Goal: Task Accomplishment & Management: Complete application form

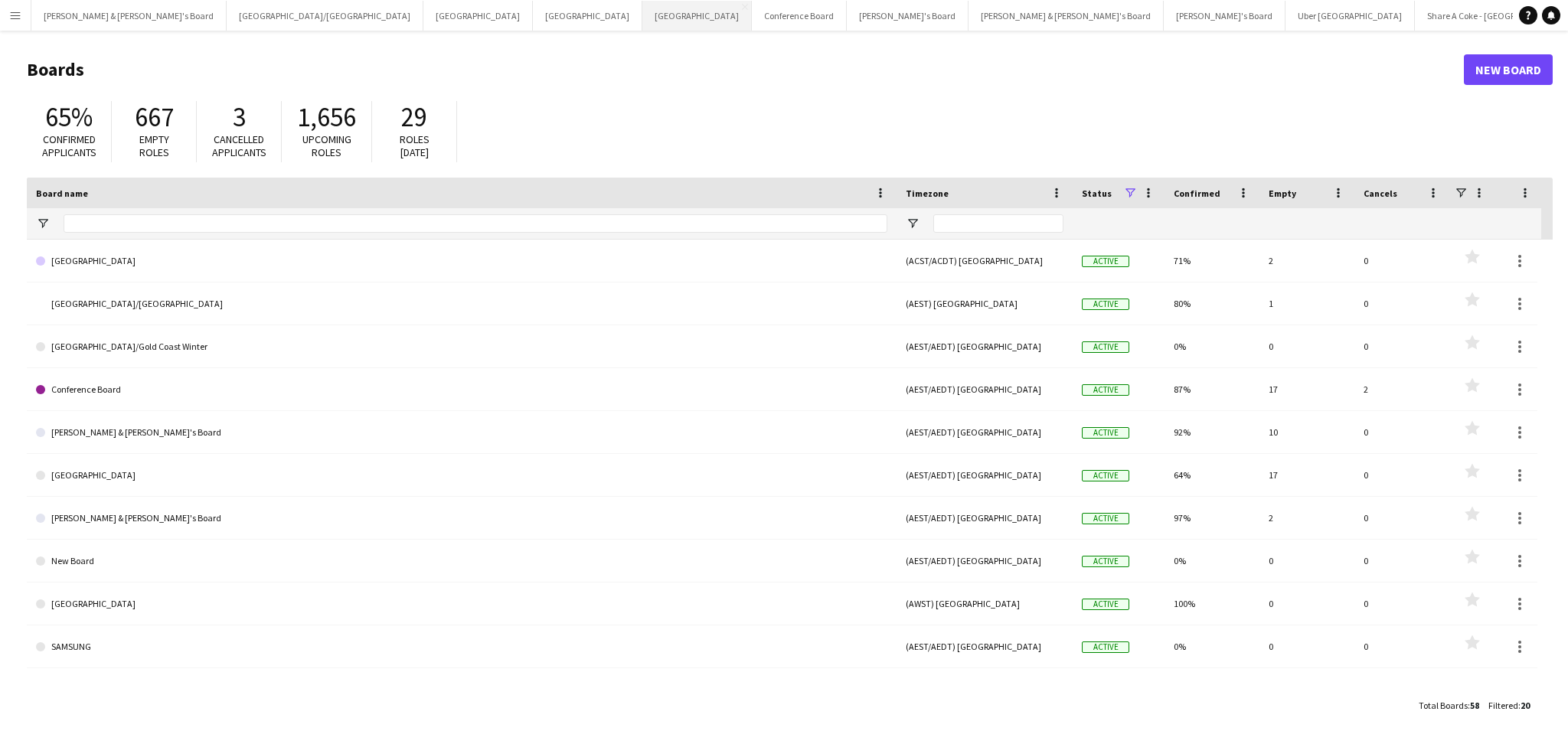
click at [642, 23] on button "Perth Close" at bounding box center [696, 15] width 109 height 30
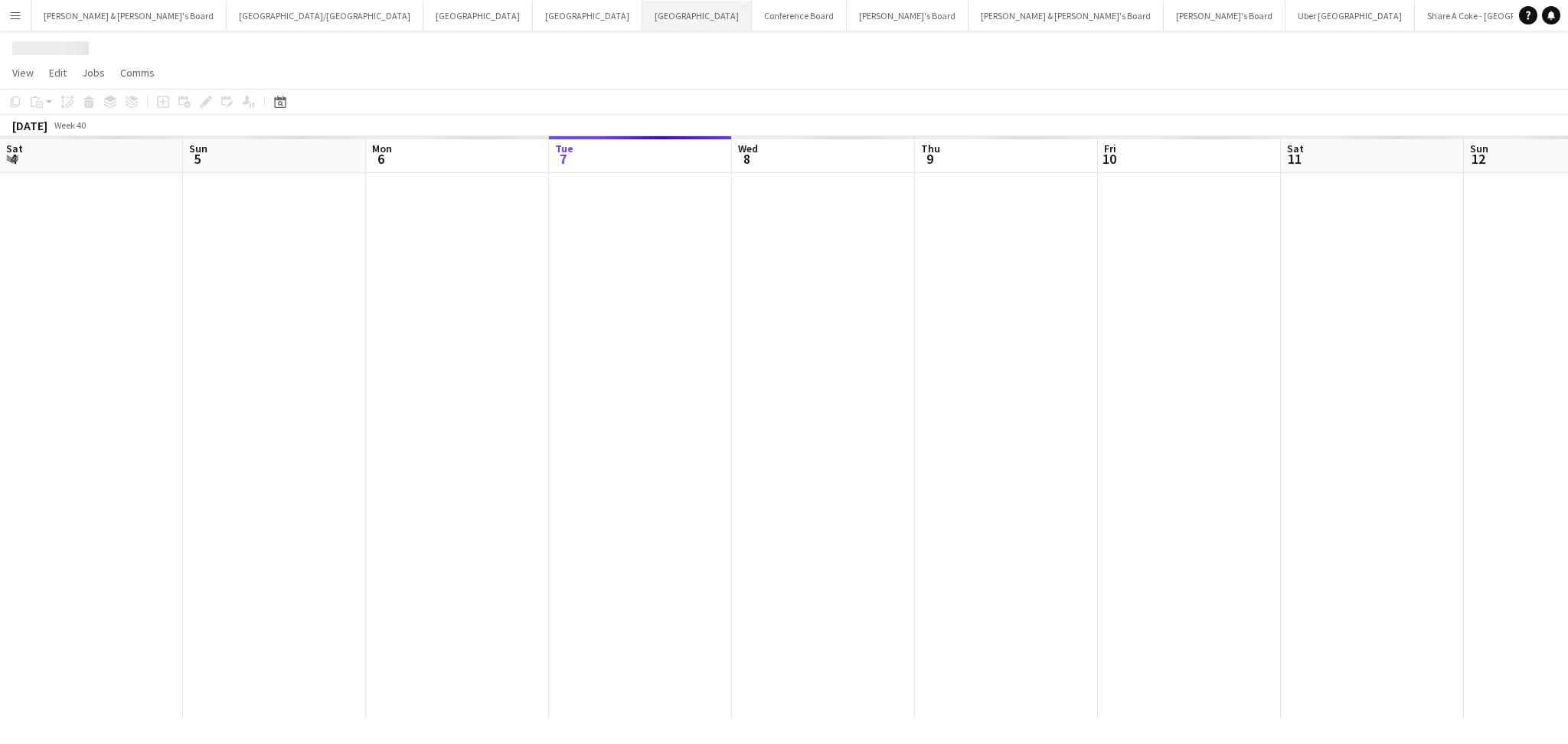
scroll to position [0, 365]
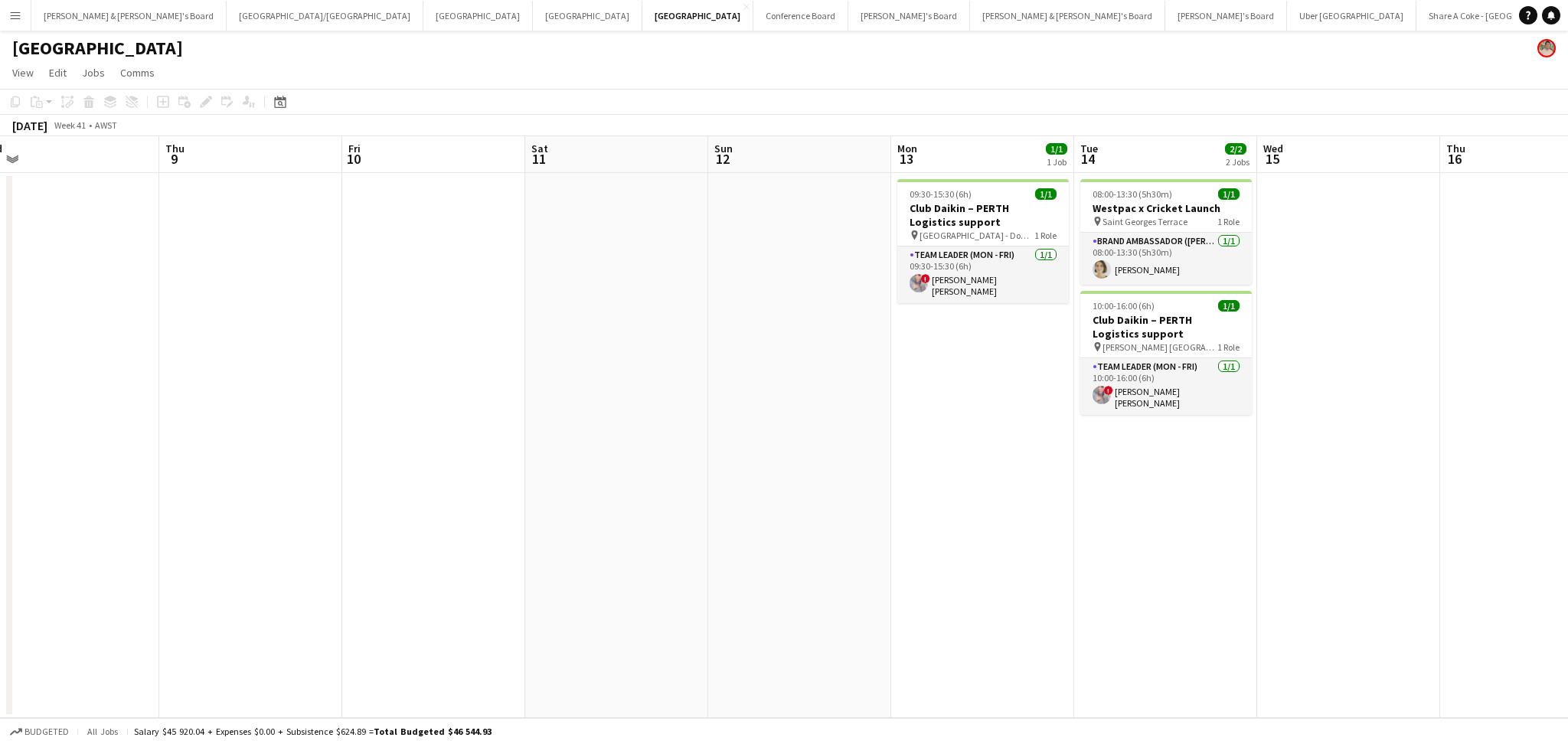
drag, startPoint x: 1193, startPoint y: 509, endPoint x: 803, endPoint y: 477, distance: 391.3
click at [803, 477] on app-calendar-viewport "Mon 6 Tue 7 Wed 8 Thu 9 Fri 10 Sat 11 Sun 12 Mon 13 1/1 1 Job Tue 14 2/2 2 Jobs…" at bounding box center [784, 427] width 1568 height 581
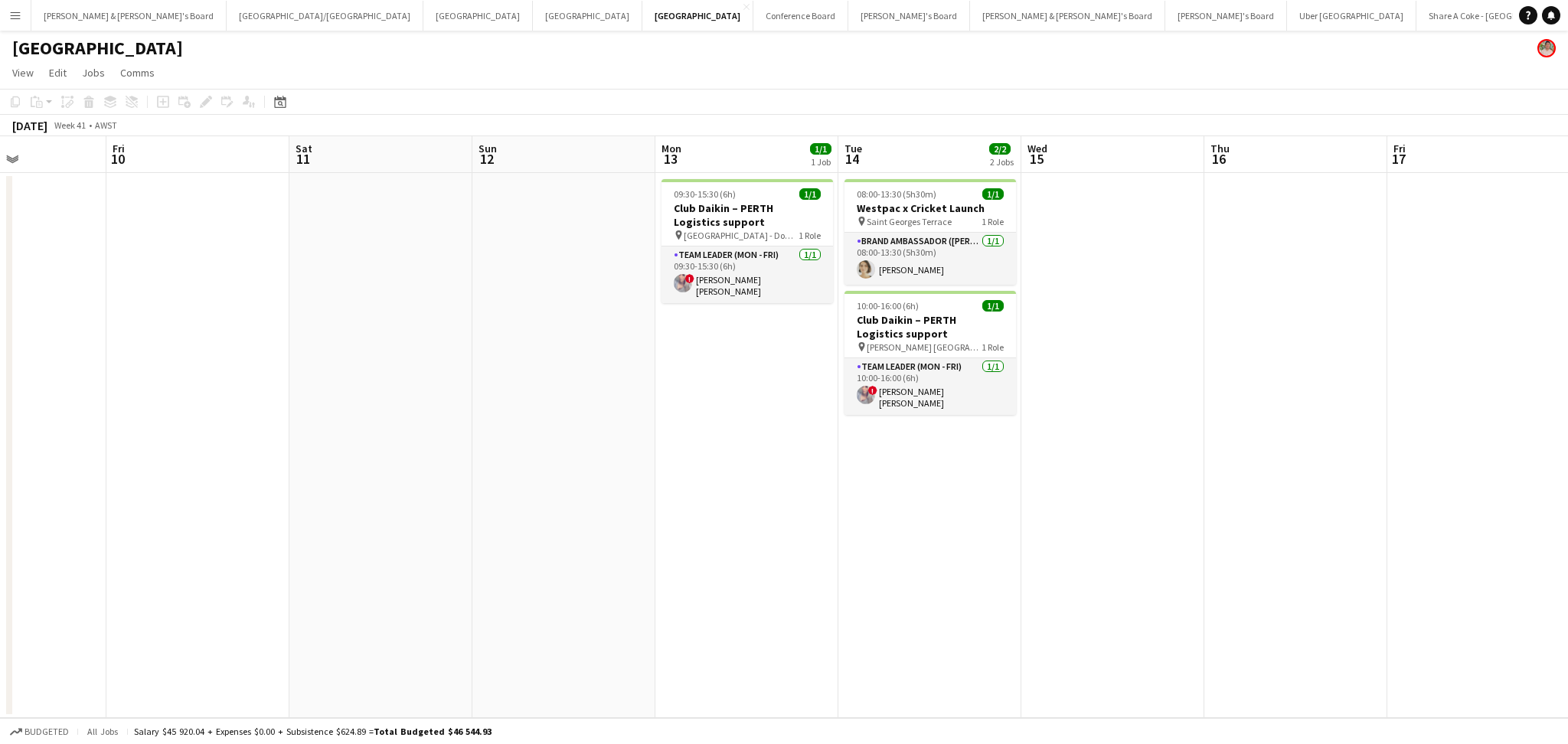
scroll to position [0, 632]
drag, startPoint x: 1102, startPoint y: 519, endPoint x: 858, endPoint y: 493, distance: 245.4
click at [861, 494] on app-calendar-viewport "Mon 6 Tue 7 Wed 8 Thu 9 Fri 10 Sat 11 Sun 12 Mon 13 1/1 1 Job Tue 14 2/2 2 Jobs…" at bounding box center [784, 427] width 1568 height 581
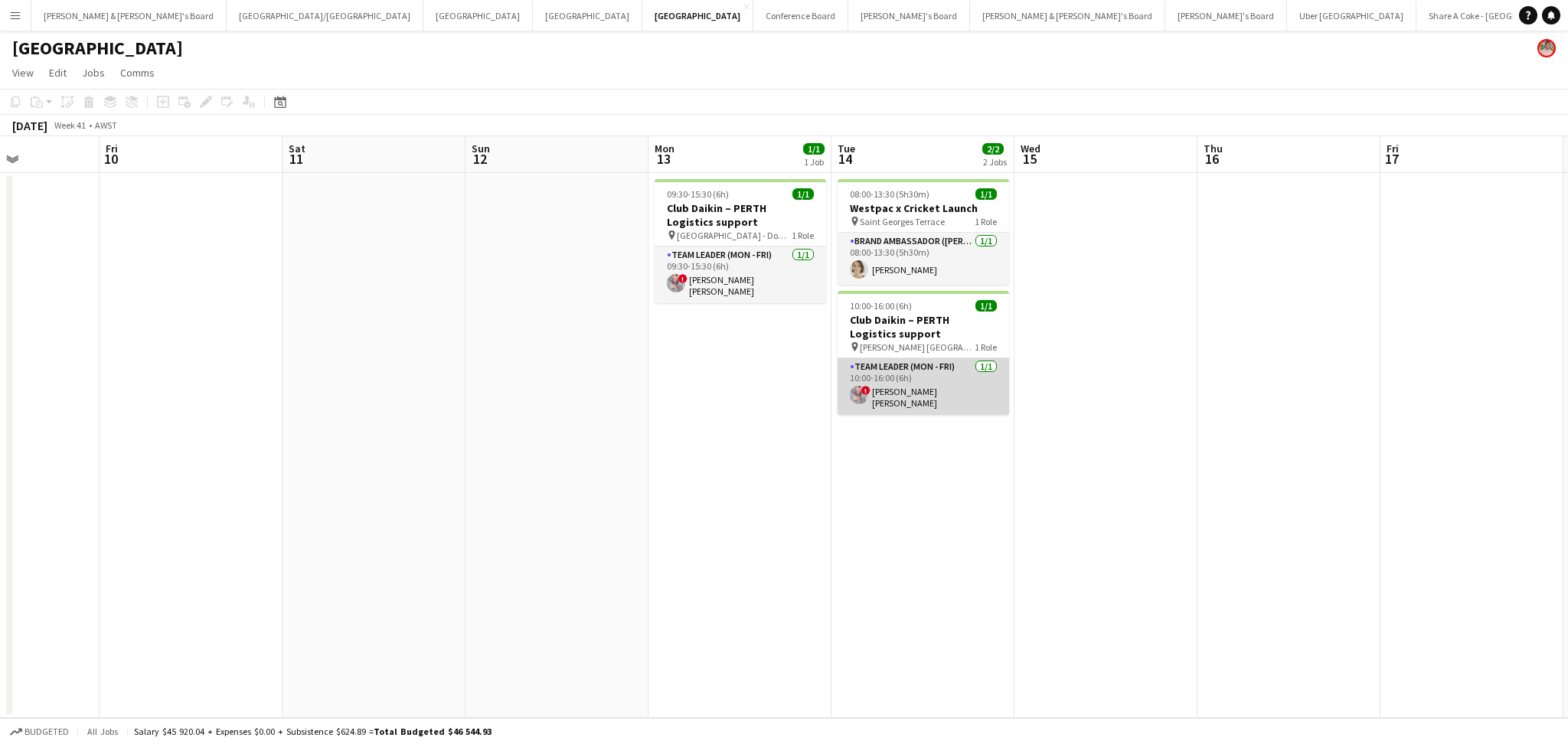
click at [904, 374] on app-card-role "Team Leader (Mon - Fri) 1/1 10:00-16:00 (6h) ! Jessica Bernardino Dinis" at bounding box center [923, 386] width 172 height 57
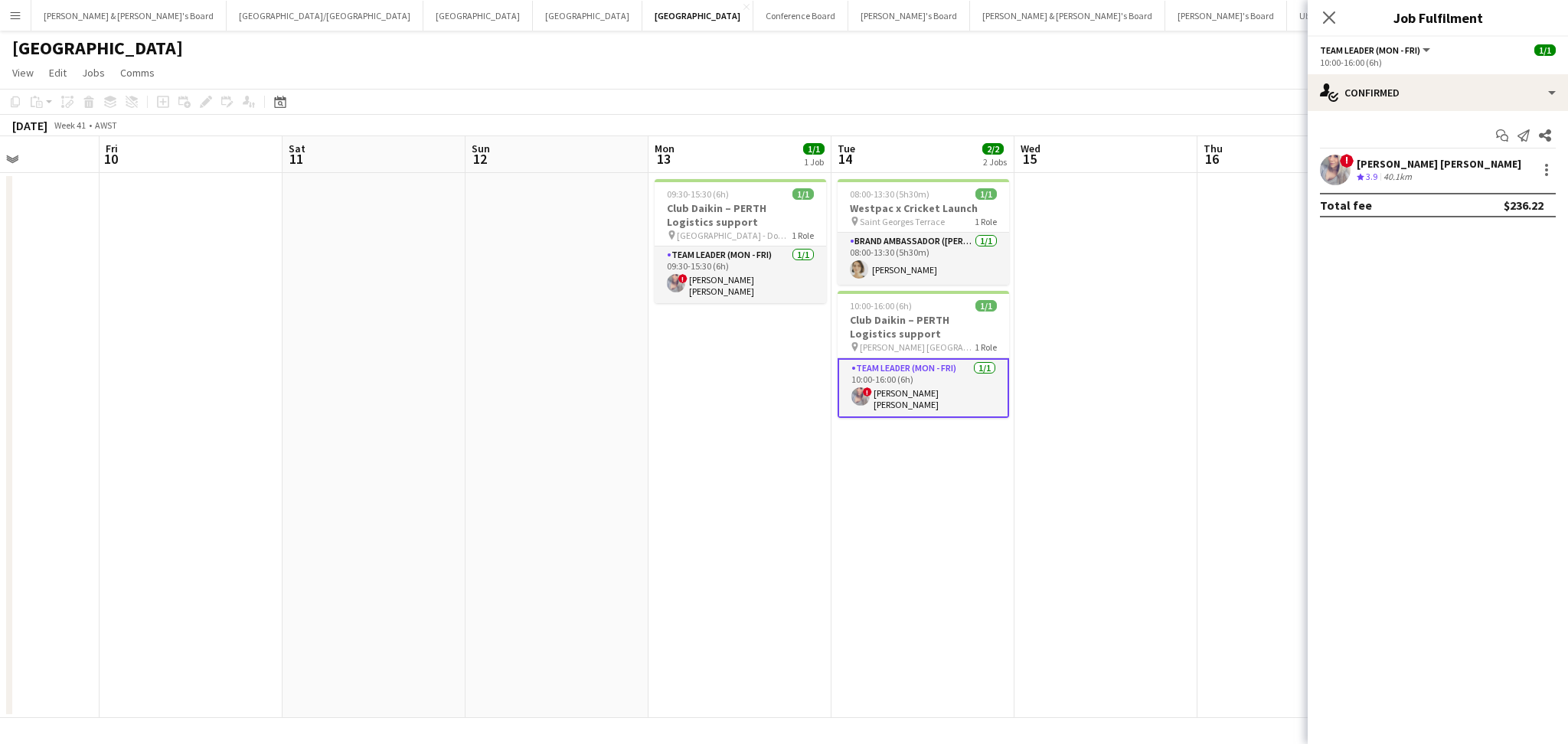
click at [1390, 188] on app-confirmed-crew "! Jessica Bernardino Dinis Crew rating 3.9 40.1km Total fee $236.22" at bounding box center [1438, 185] width 260 height 62
click at [1388, 159] on div "Jessica Bernardino Dinis" at bounding box center [1439, 163] width 164 height 14
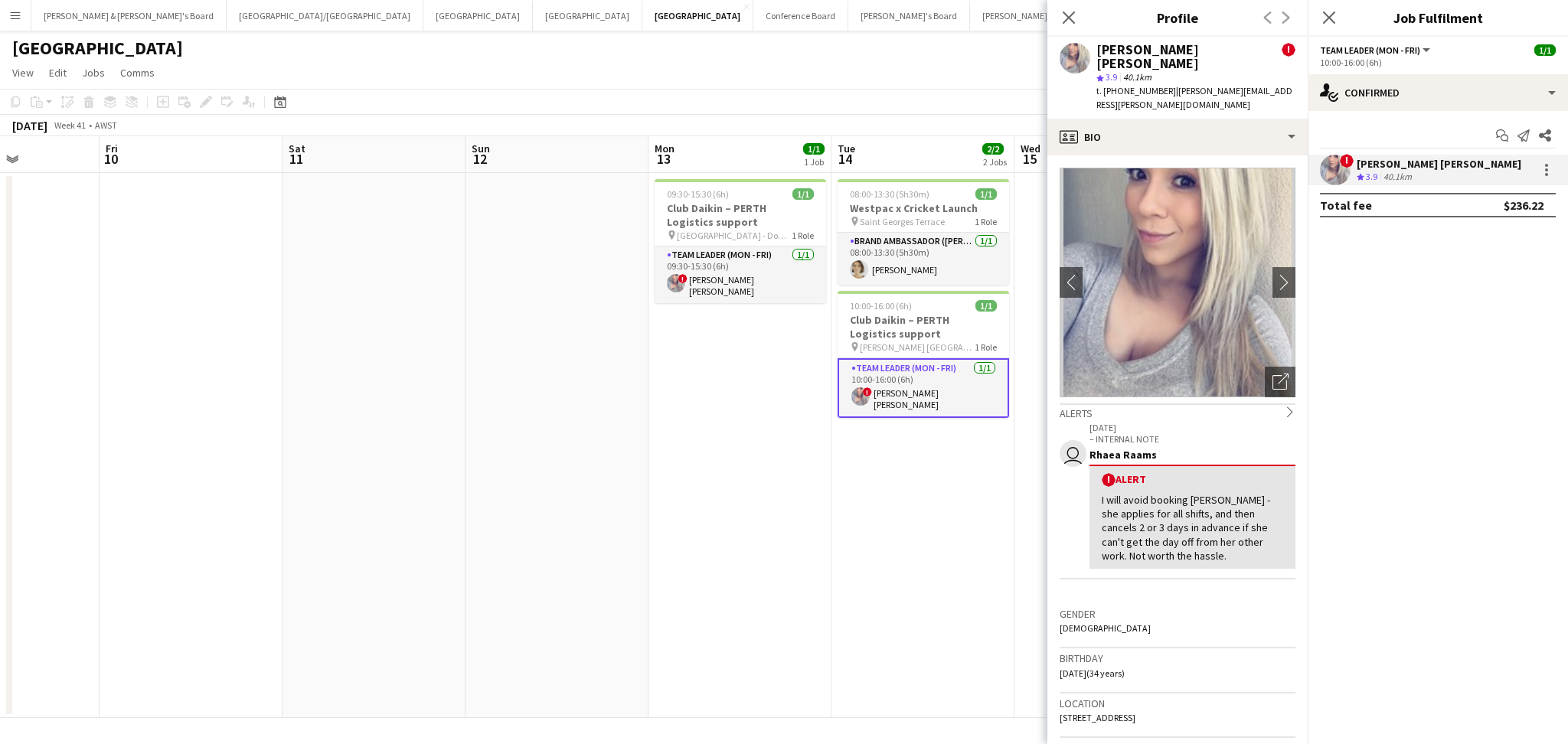
click at [914, 525] on app-date-cell "08:00-13:30 (5h30m) 1/1 Westpac x Cricket Launch pin Saint Georges Terrace 1 Ro…" at bounding box center [922, 445] width 183 height 544
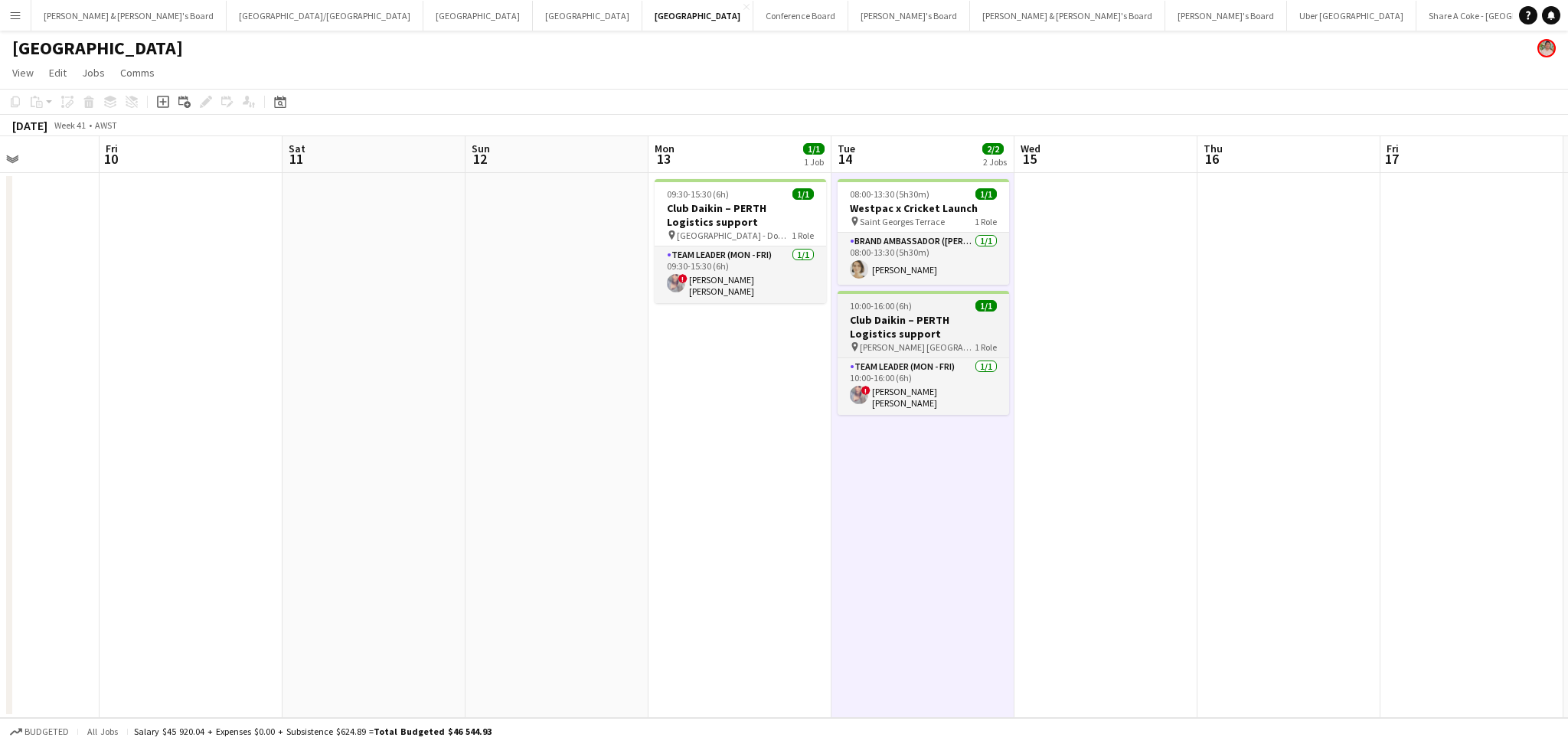
click at [933, 307] on div "10:00-16:00 (6h) 1/1" at bounding box center [923, 305] width 172 height 12
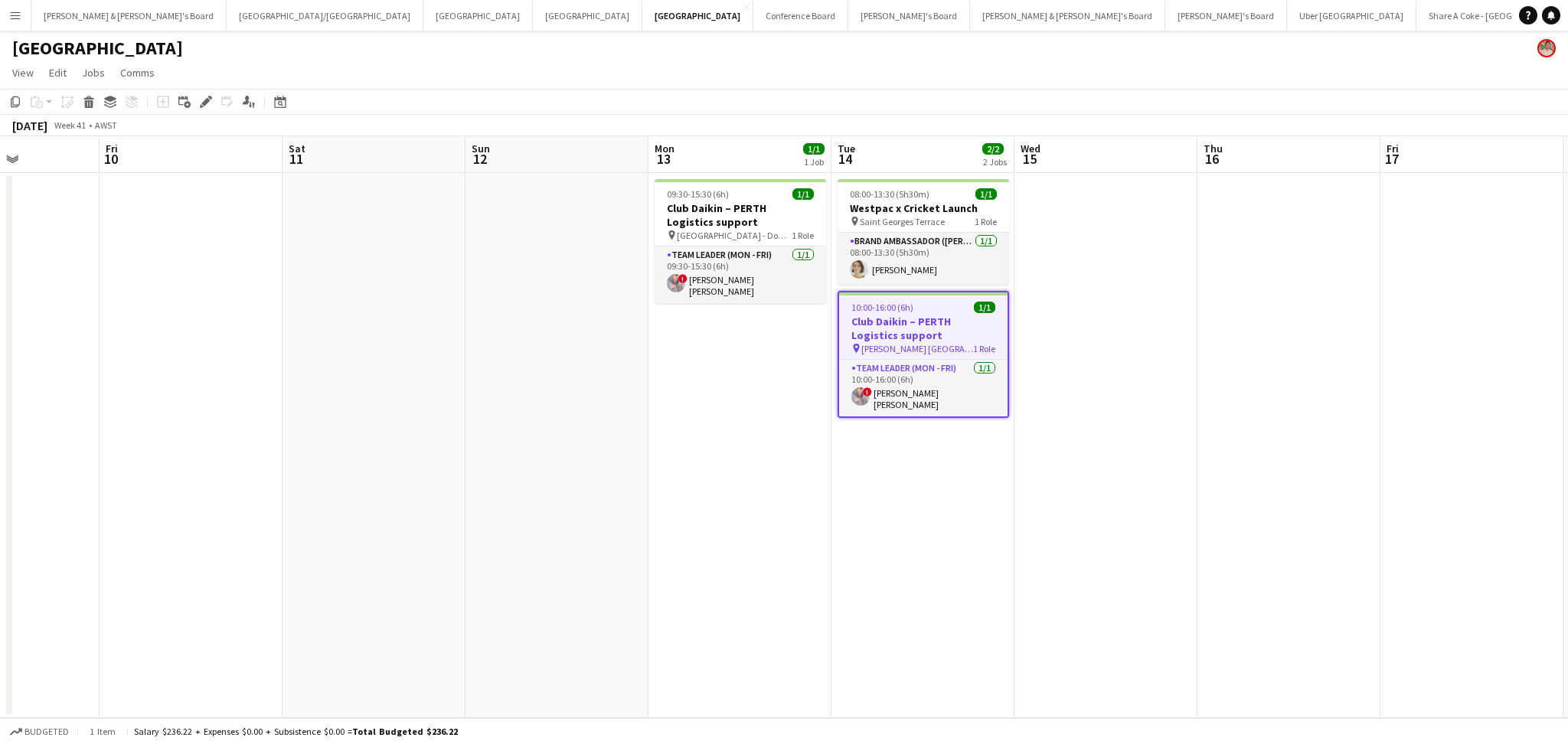
click at [1140, 266] on app-date-cell at bounding box center [1106, 445] width 183 height 544
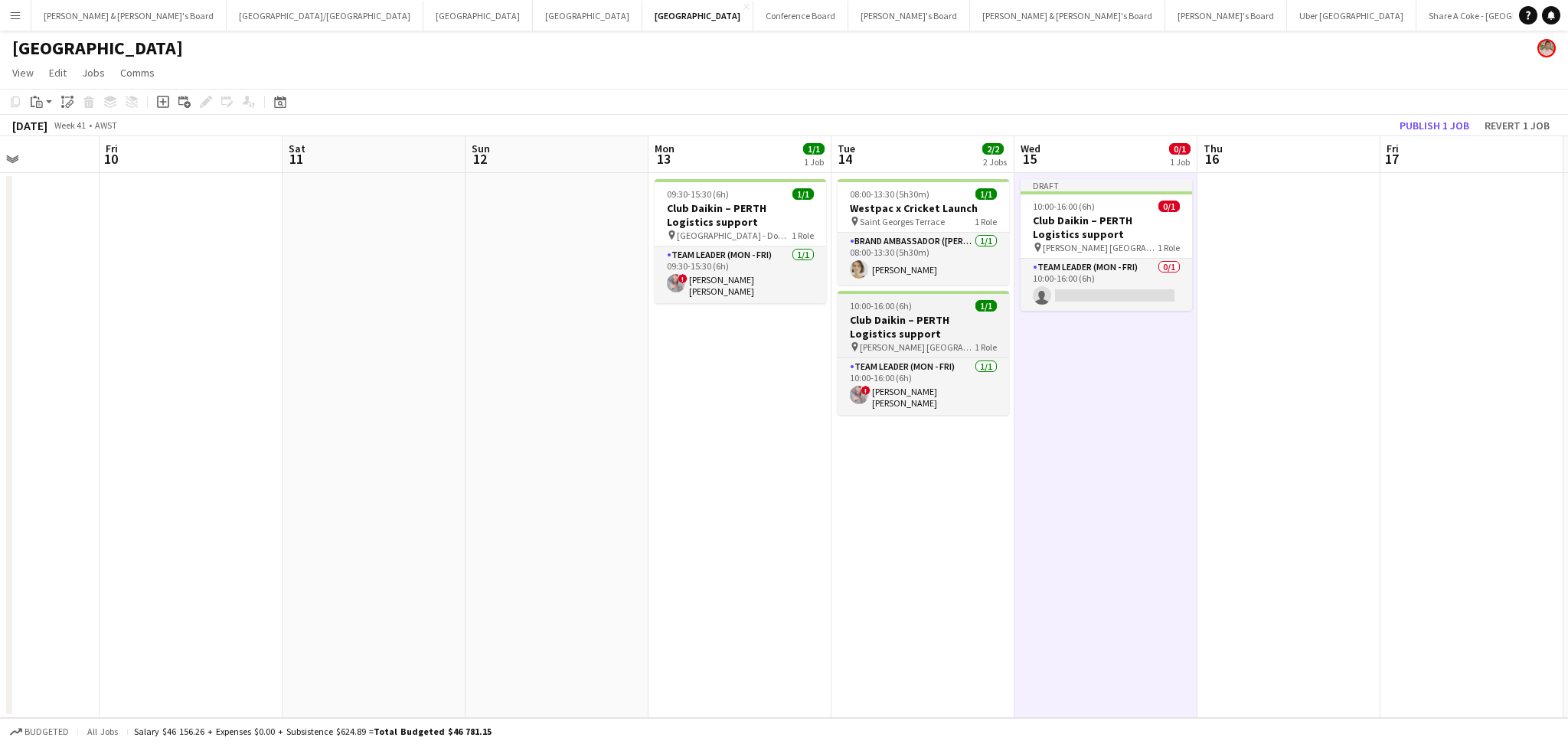
click at [910, 338] on h3 "Club Daikin – PERTH Logistics support" at bounding box center [923, 327] width 172 height 28
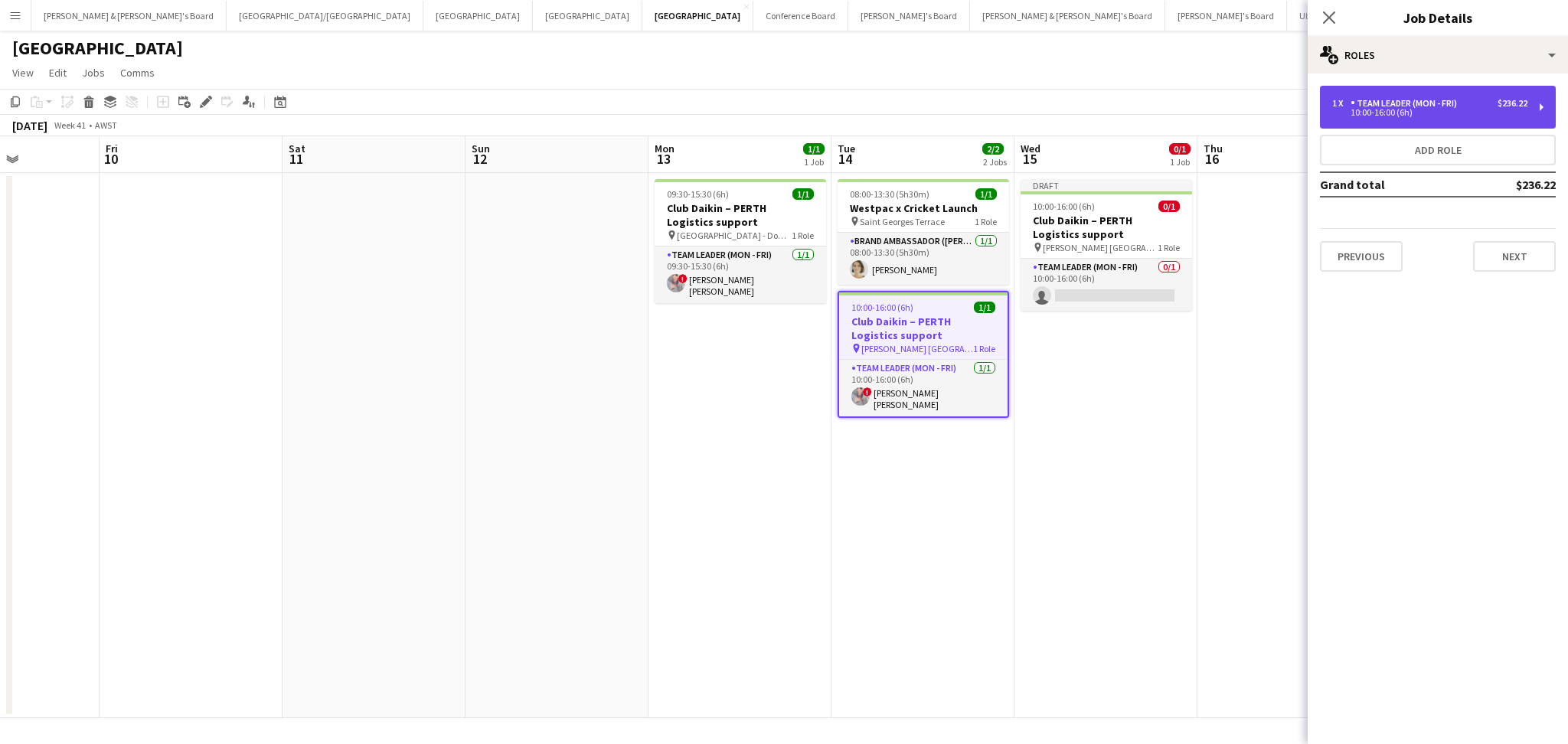
click at [1433, 116] on div "10:00-16:00 (6h)" at bounding box center [1430, 112] width 195 height 7
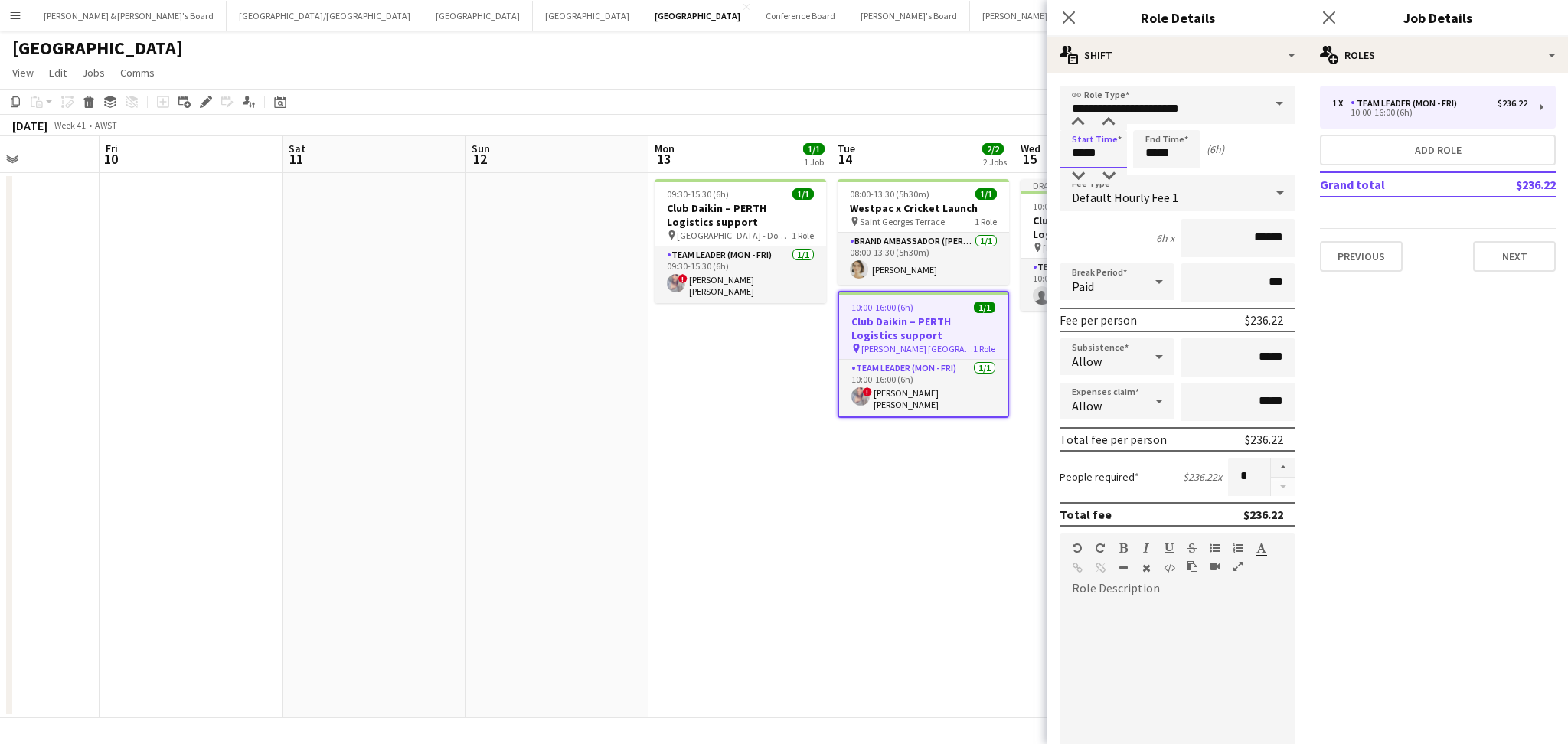
click at [1081, 157] on input "*****" at bounding box center [1093, 149] width 68 height 38
click at [1077, 153] on input "*****" at bounding box center [1093, 149] width 68 height 38
type input "*****"
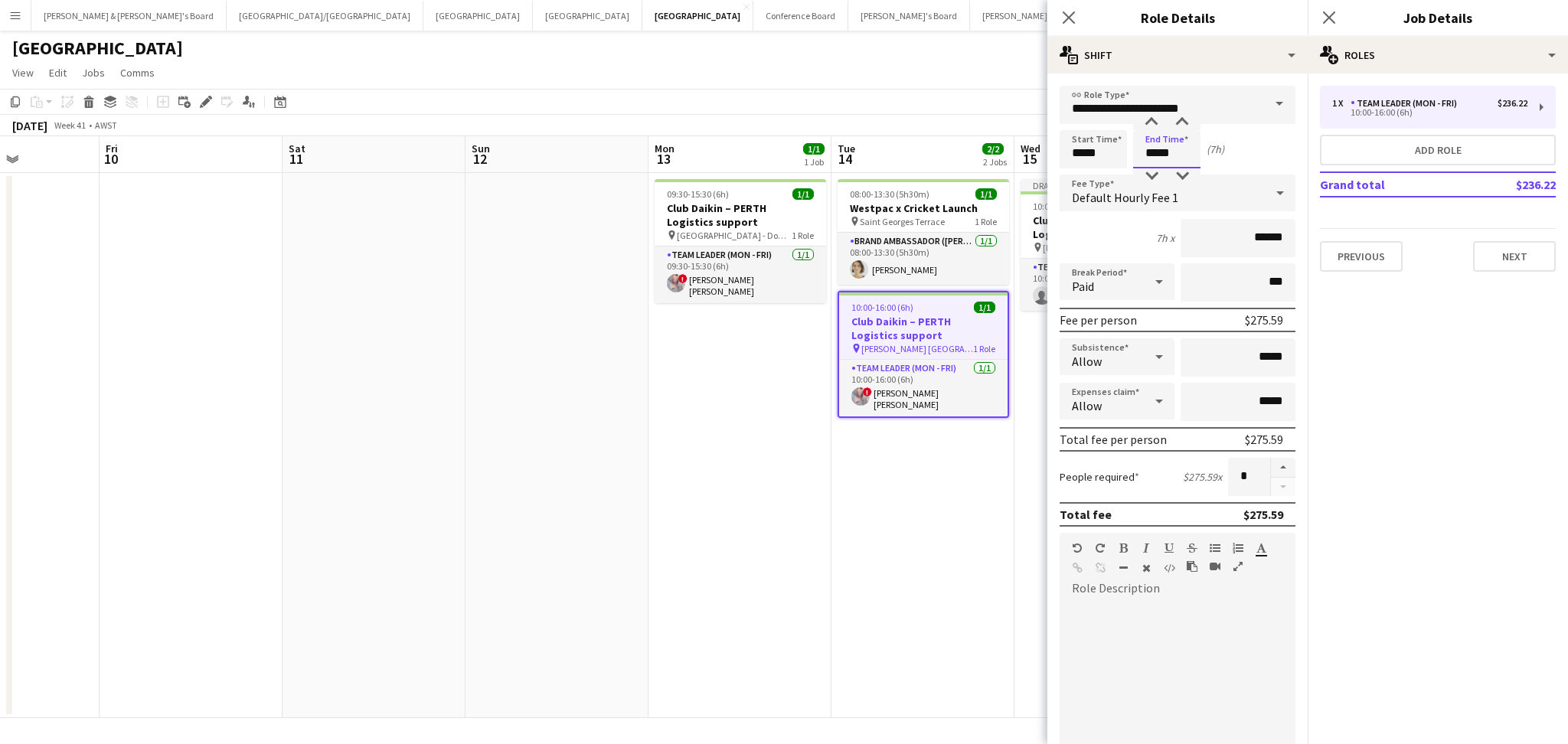
click at [1147, 152] on input "*****" at bounding box center [1166, 149] width 68 height 38
type input "*****"
click at [920, 460] on app-date-cell "08:00-13:30 (5h30m) 1/1 Westpac x Cricket Launch pin Saint Georges Terrace 1 Ro…" at bounding box center [922, 445] width 183 height 544
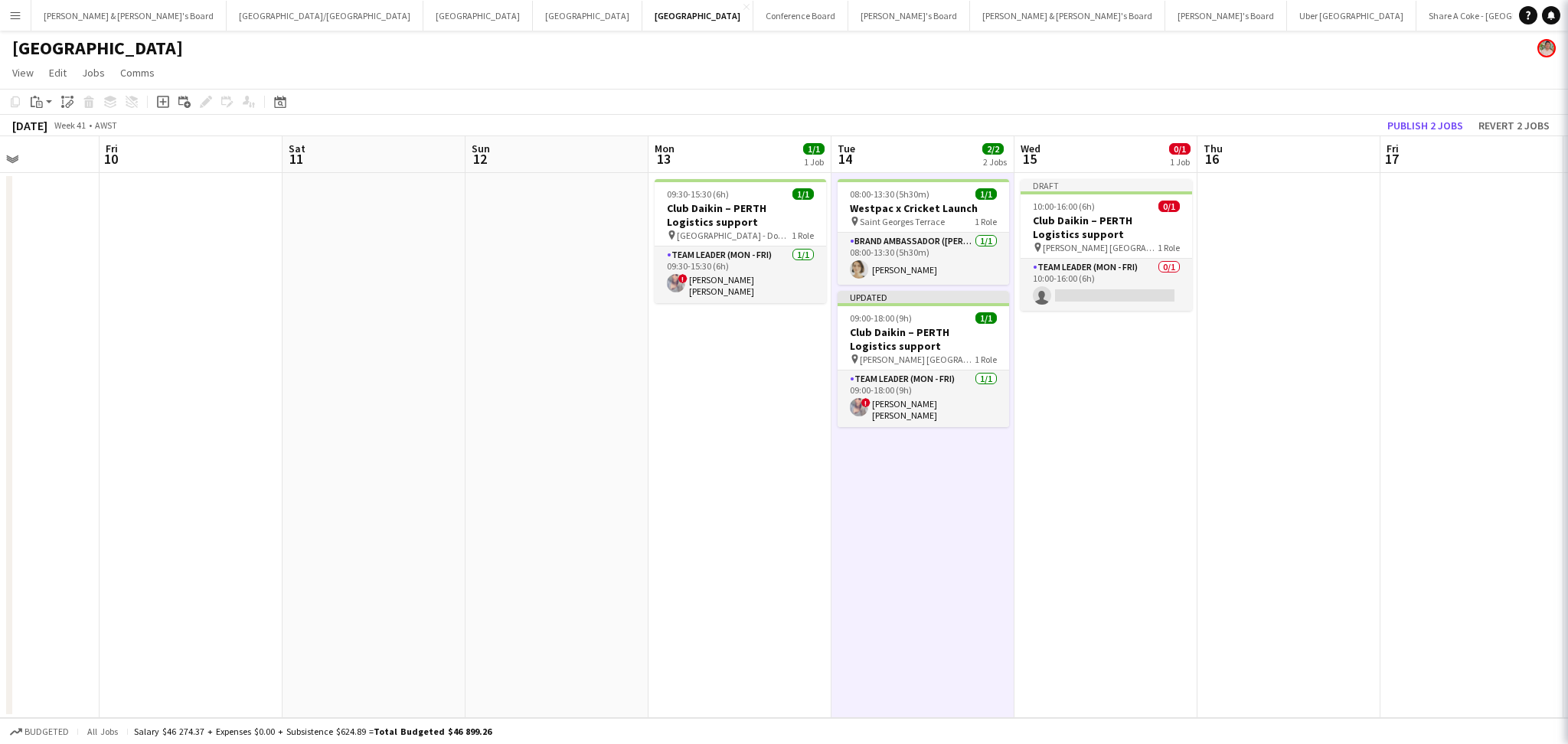
scroll to position [0, 633]
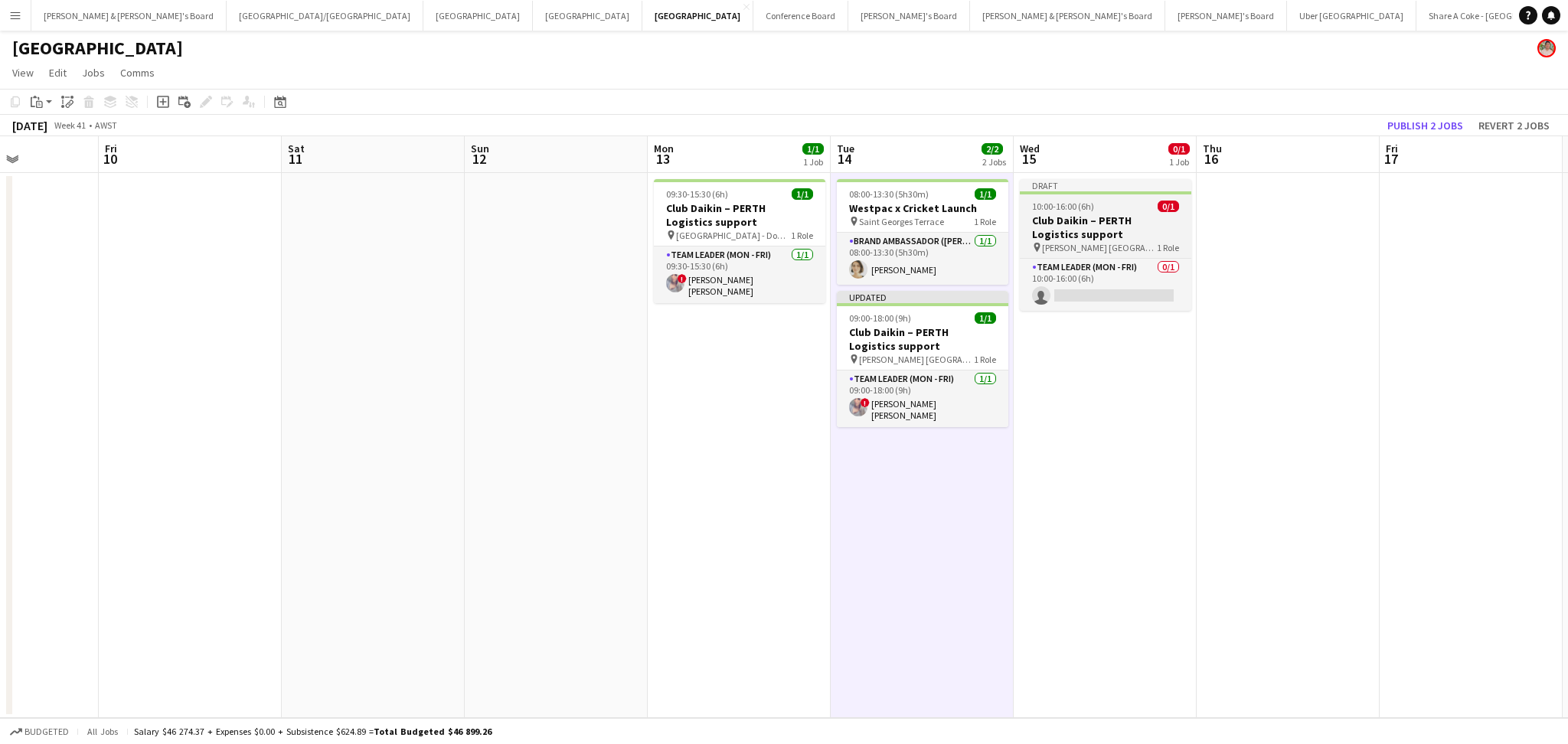
click at [1140, 210] on div "10:00-16:00 (6h) 0/1" at bounding box center [1106, 206] width 172 height 12
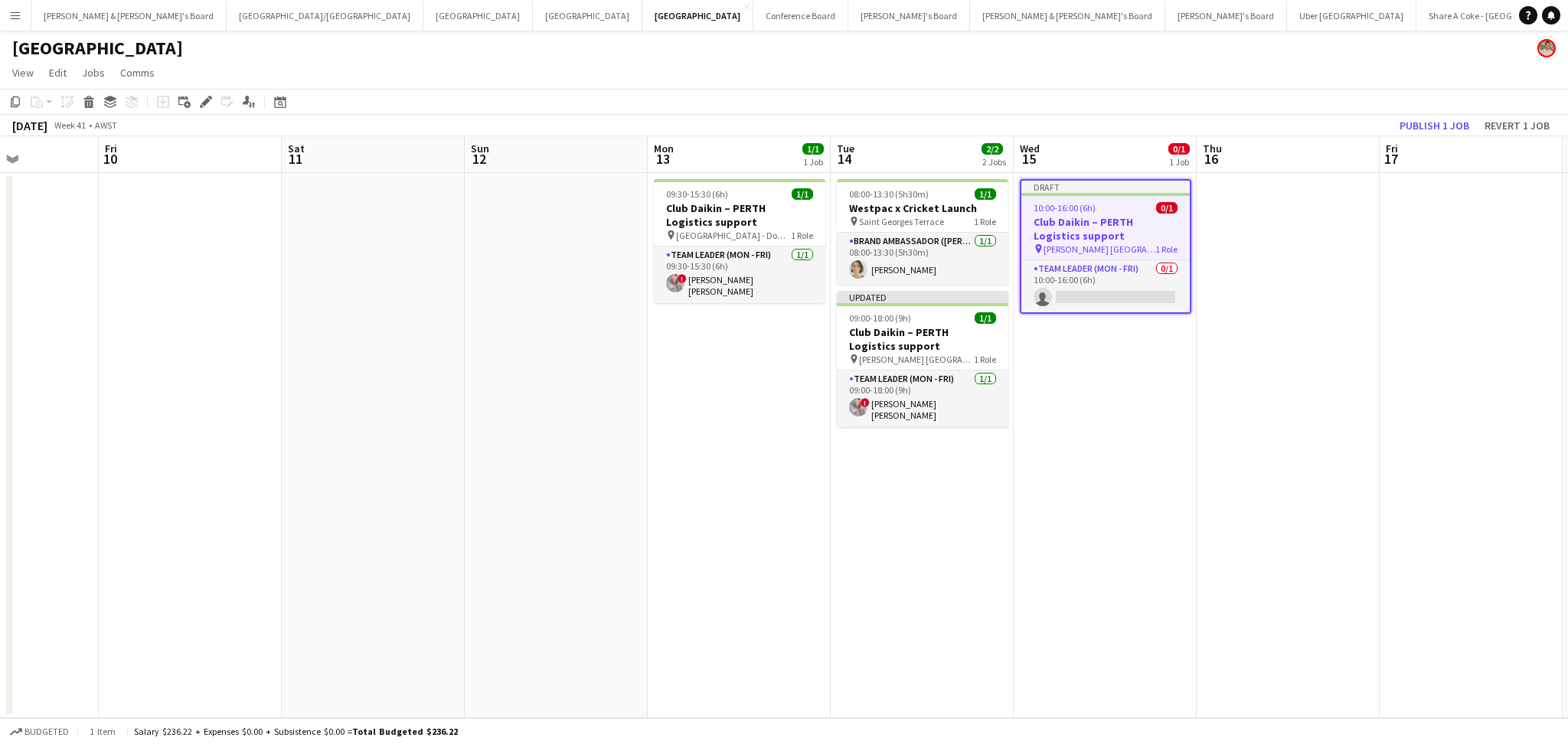
scroll to position [0, 634]
click at [1140, 210] on div "10:00-16:00 (6h) 0/1" at bounding box center [1105, 208] width 168 height 12
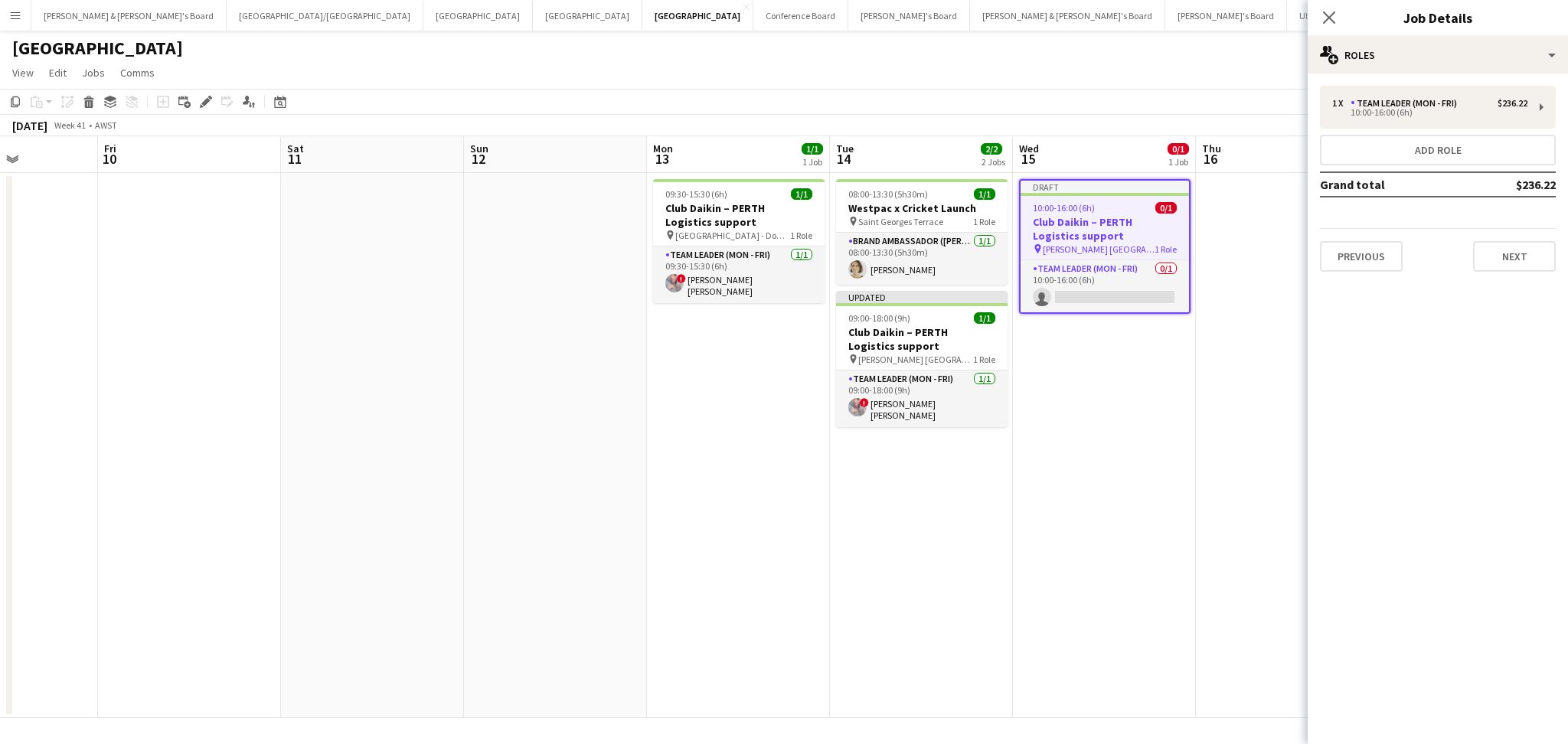
click at [1120, 216] on h3 "Club Daikin – PERTH Logistics support" at bounding box center [1105, 228] width 168 height 28
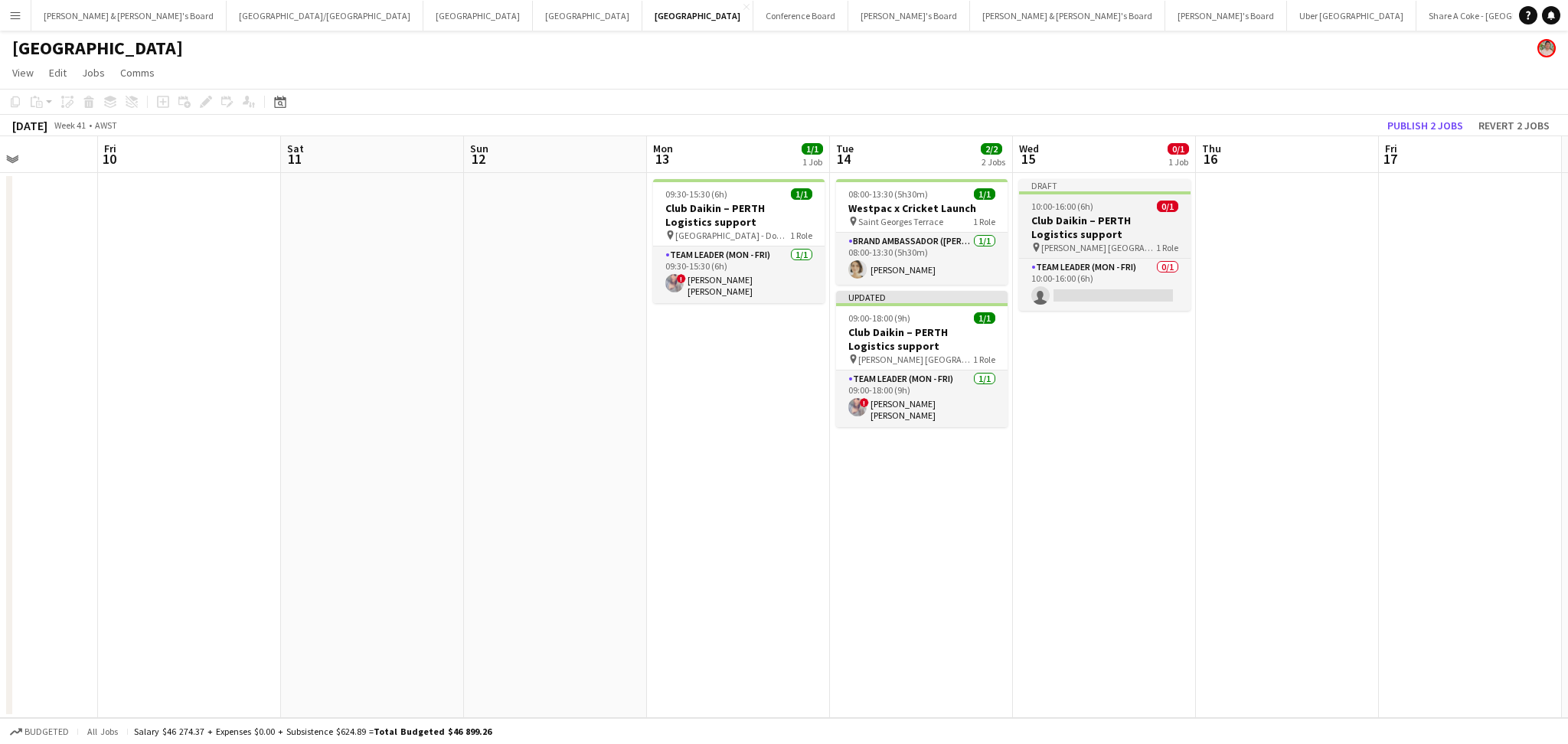
click at [1118, 222] on h3 "Club Daikin – PERTH Logistics support" at bounding box center [1105, 227] width 172 height 28
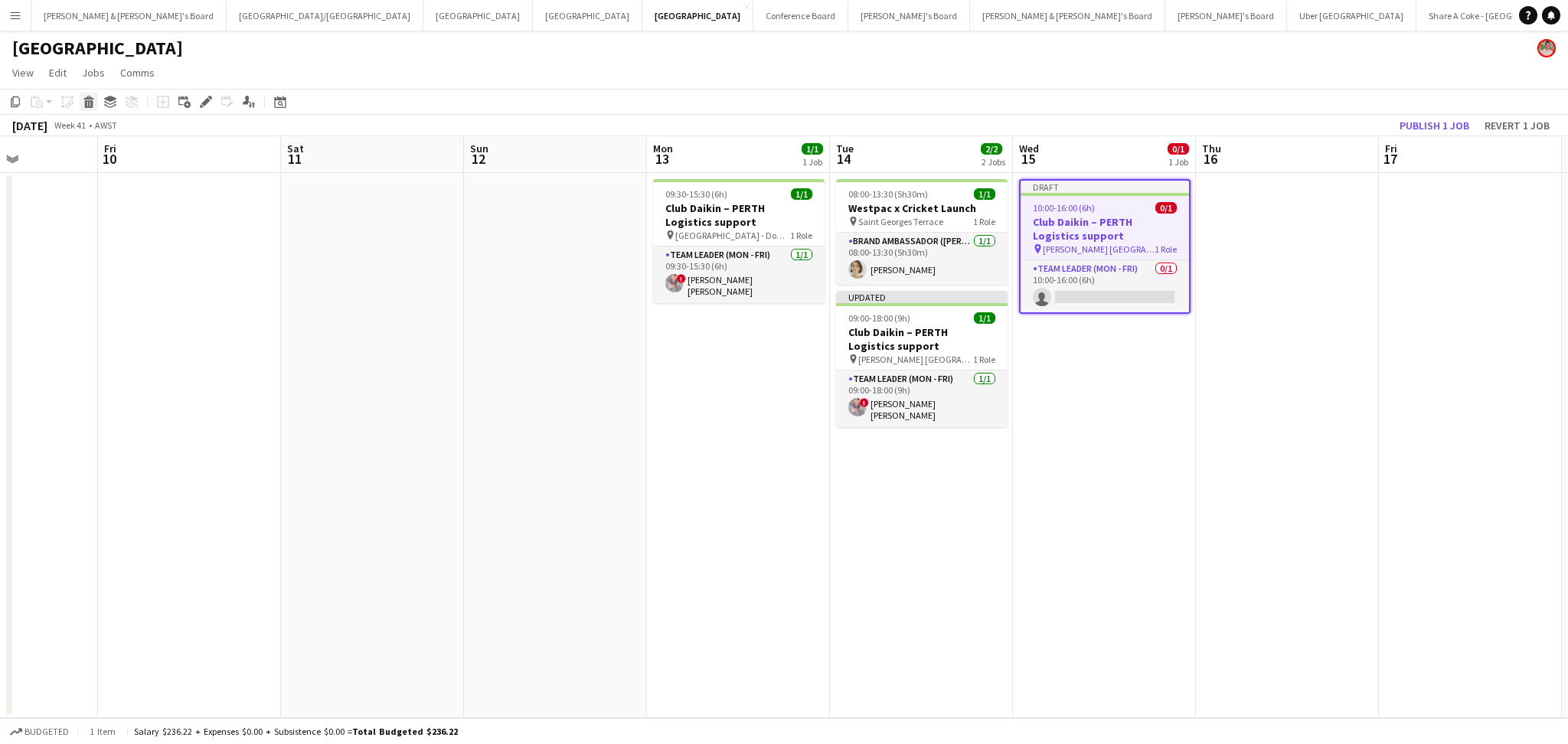
click at [83, 102] on icon "Delete" at bounding box center [89, 102] width 13 height 13
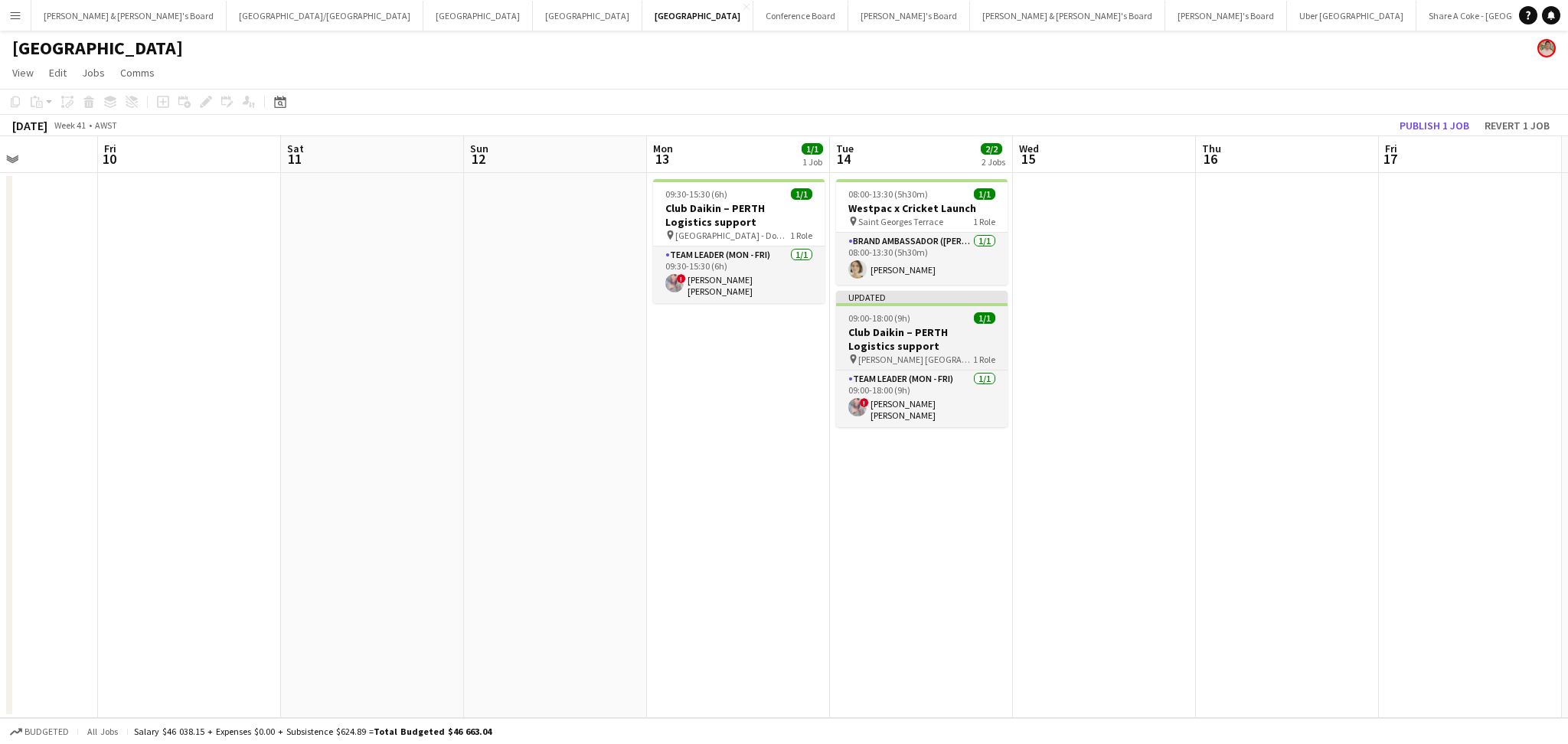
click at [863, 328] on h3 "Club Daikin – PERTH Logistics support" at bounding box center [921, 339] width 172 height 28
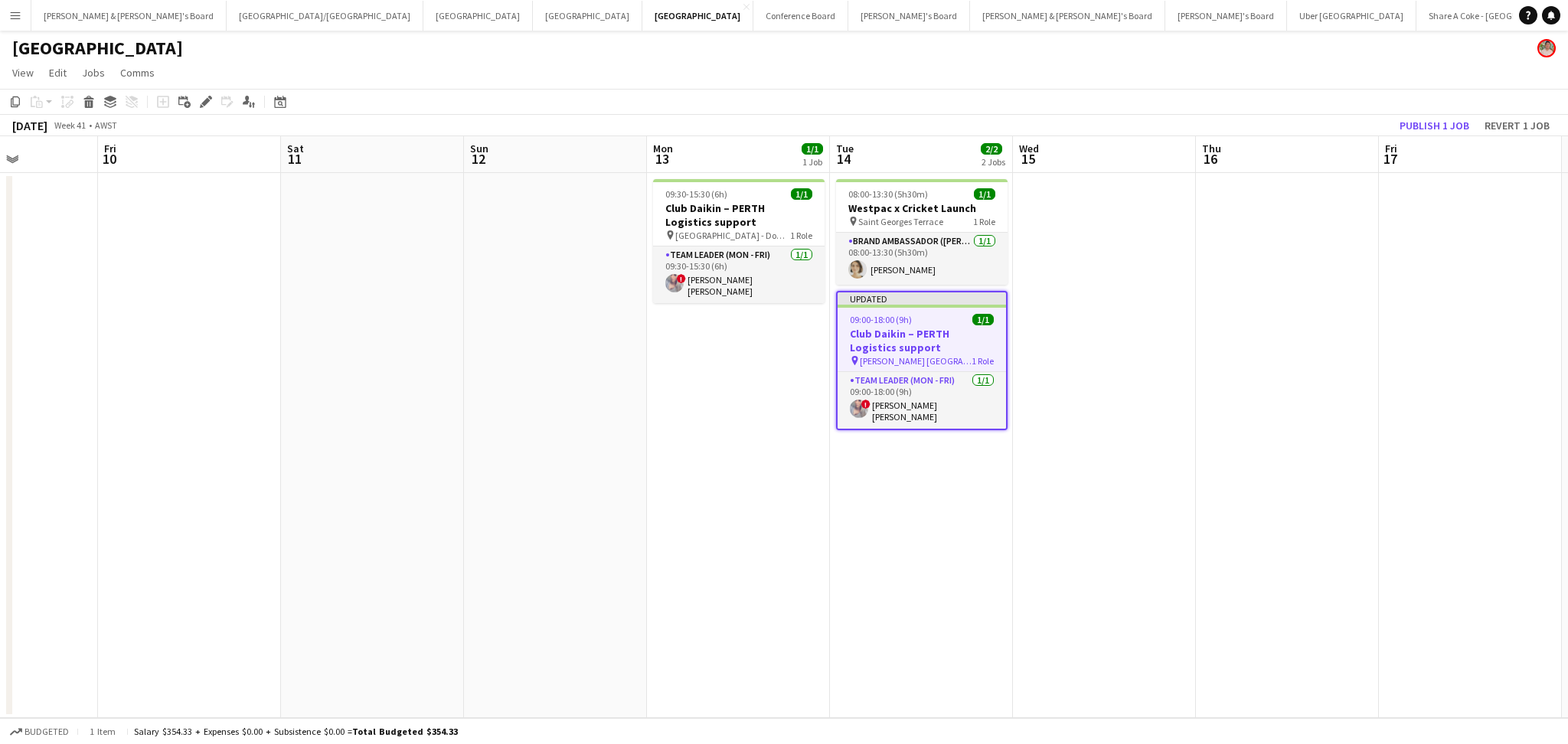
scroll to position [0, 632]
click at [1058, 257] on app-date-cell at bounding box center [1106, 445] width 183 height 544
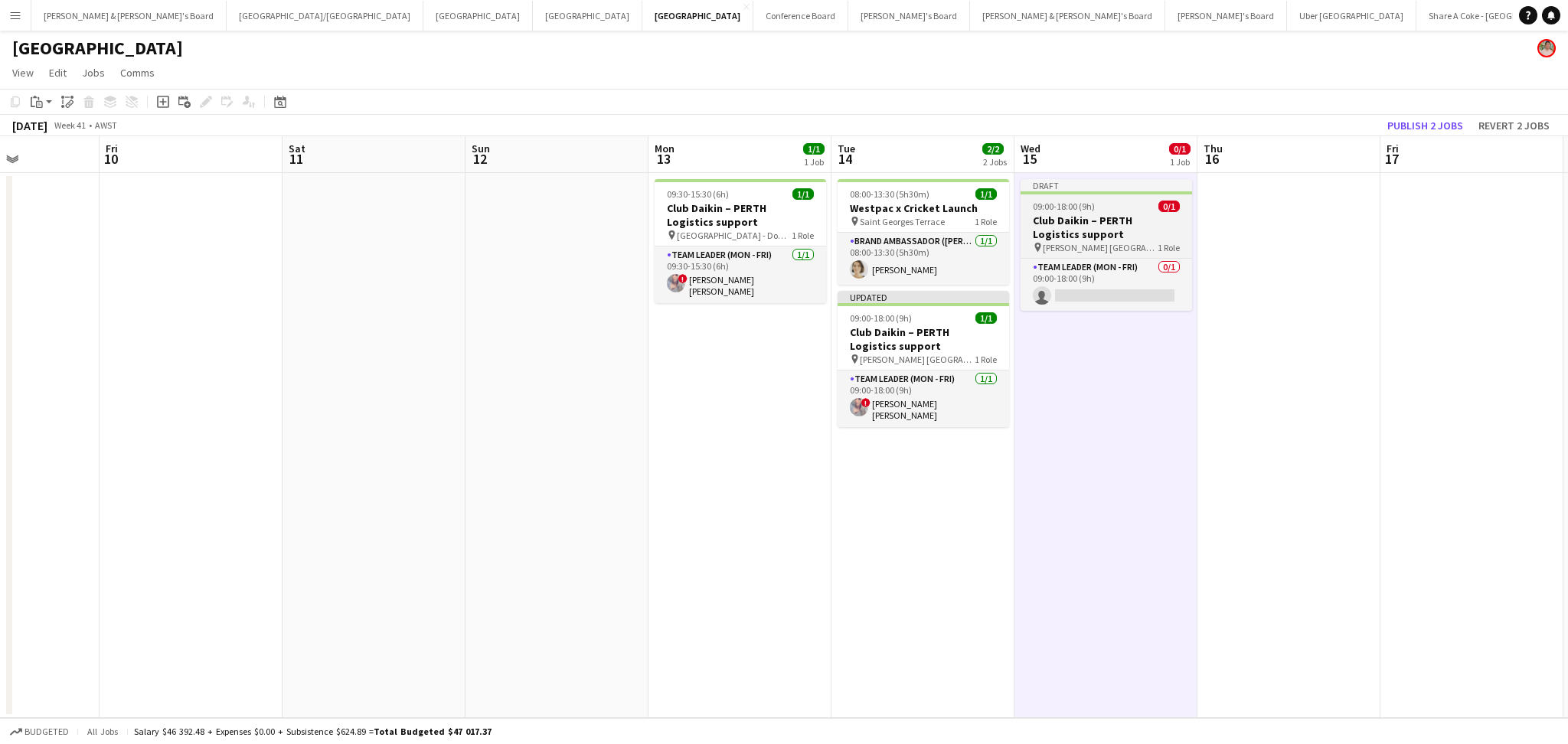
click at [1143, 222] on h3 "Club Daikin – PERTH Logistics support" at bounding box center [1106, 227] width 172 height 28
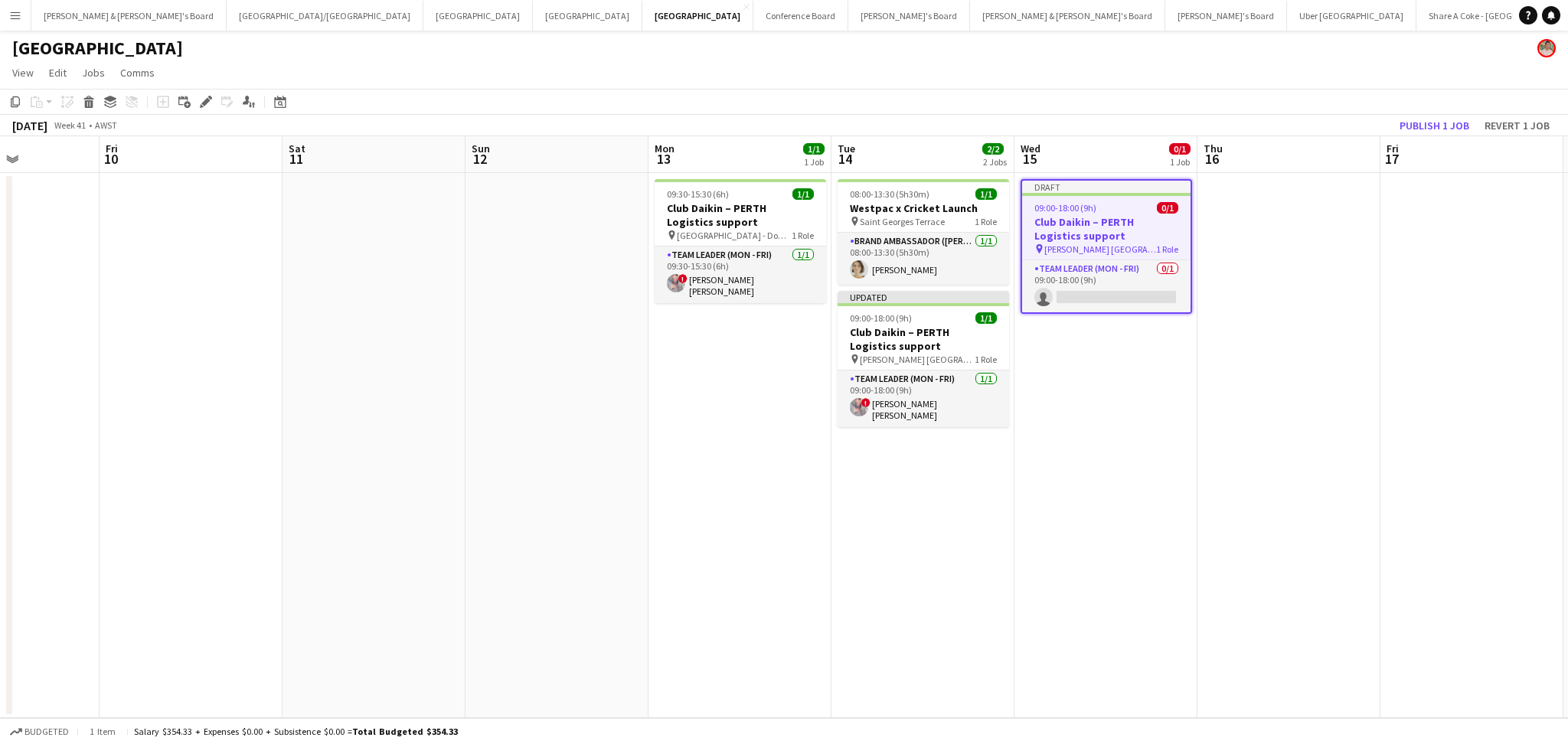
click at [1143, 222] on h3 "Club Daikin – PERTH Logistics support" at bounding box center [1106, 228] width 168 height 28
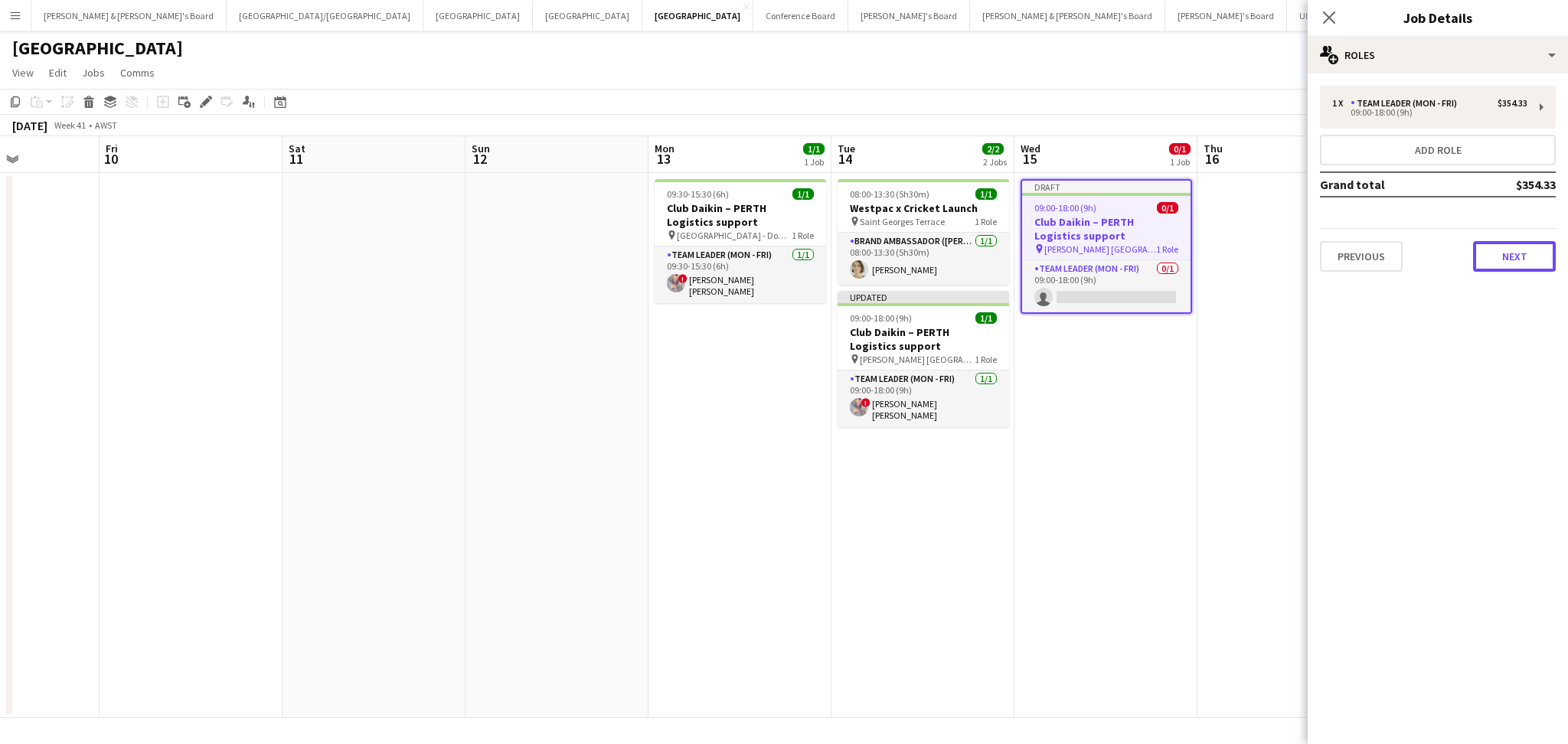
click at [1514, 244] on button "Next" at bounding box center [1515, 256] width 83 height 31
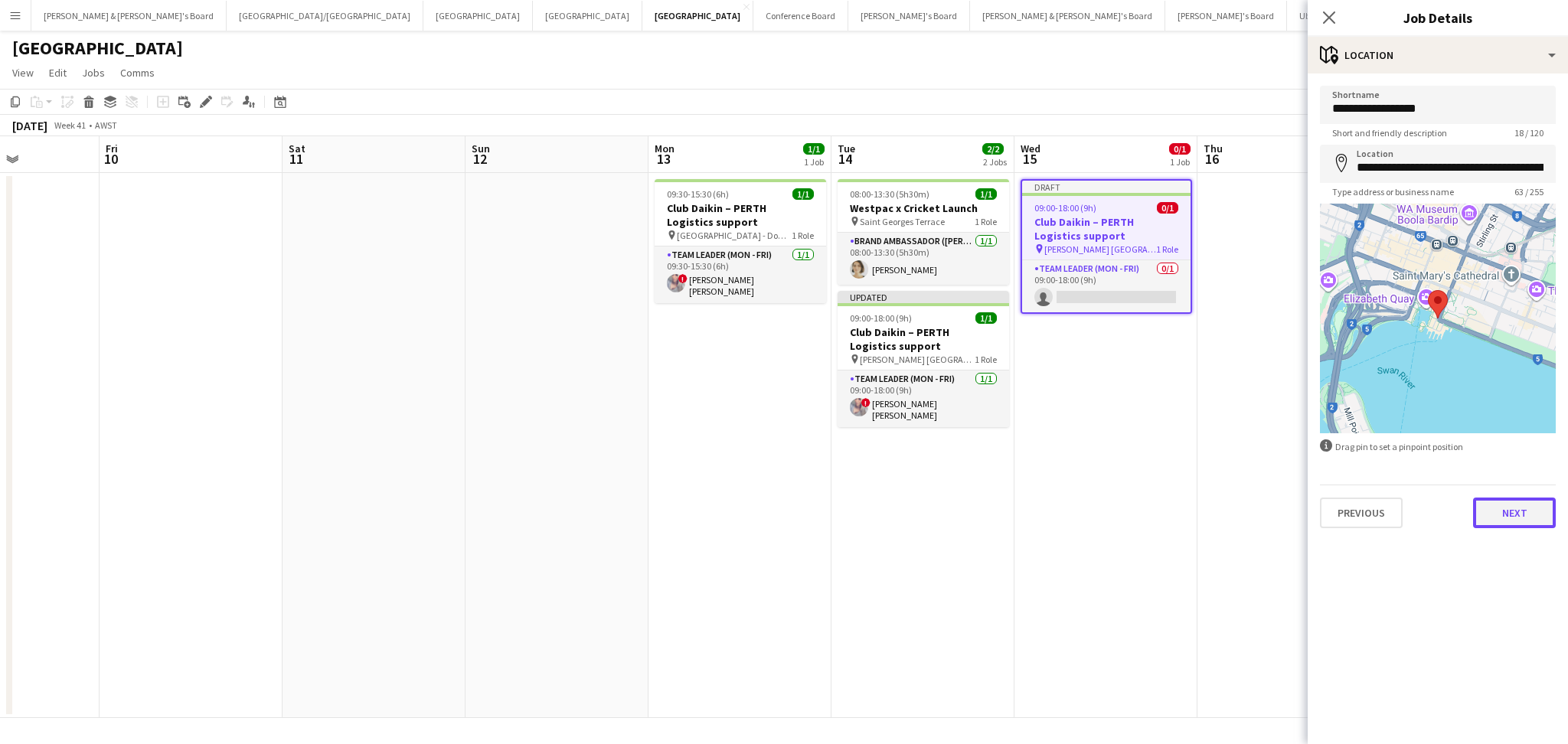
click at [1512, 507] on button "Next" at bounding box center [1515, 513] width 83 height 31
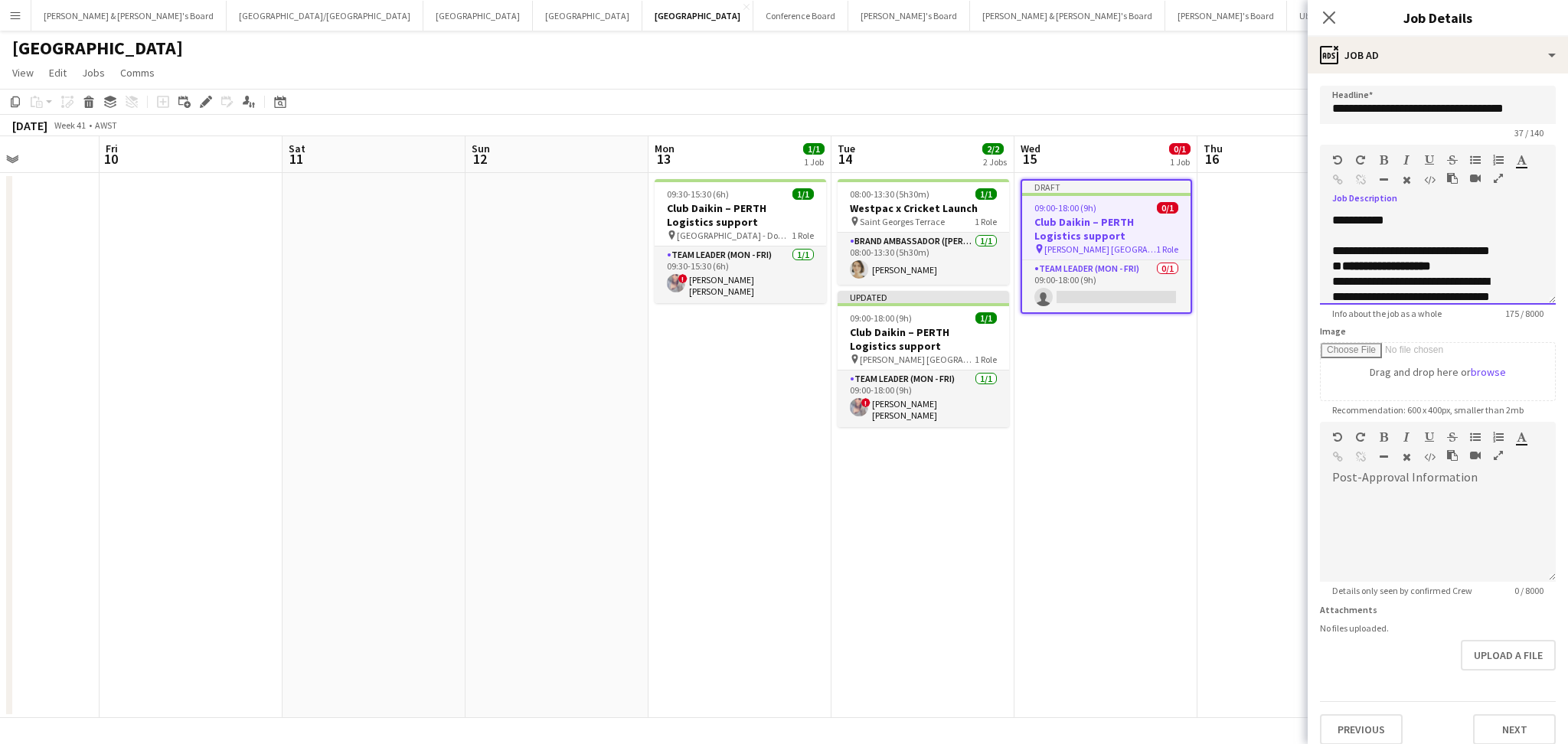
click at [1473, 274] on p "**********" at bounding box center [1414, 244] width 164 height 61
click at [1437, 293] on p "**********" at bounding box center [1414, 264] width 164 height 61
click at [1395, 294] on p "**********" at bounding box center [1422, 266] width 180 height 77
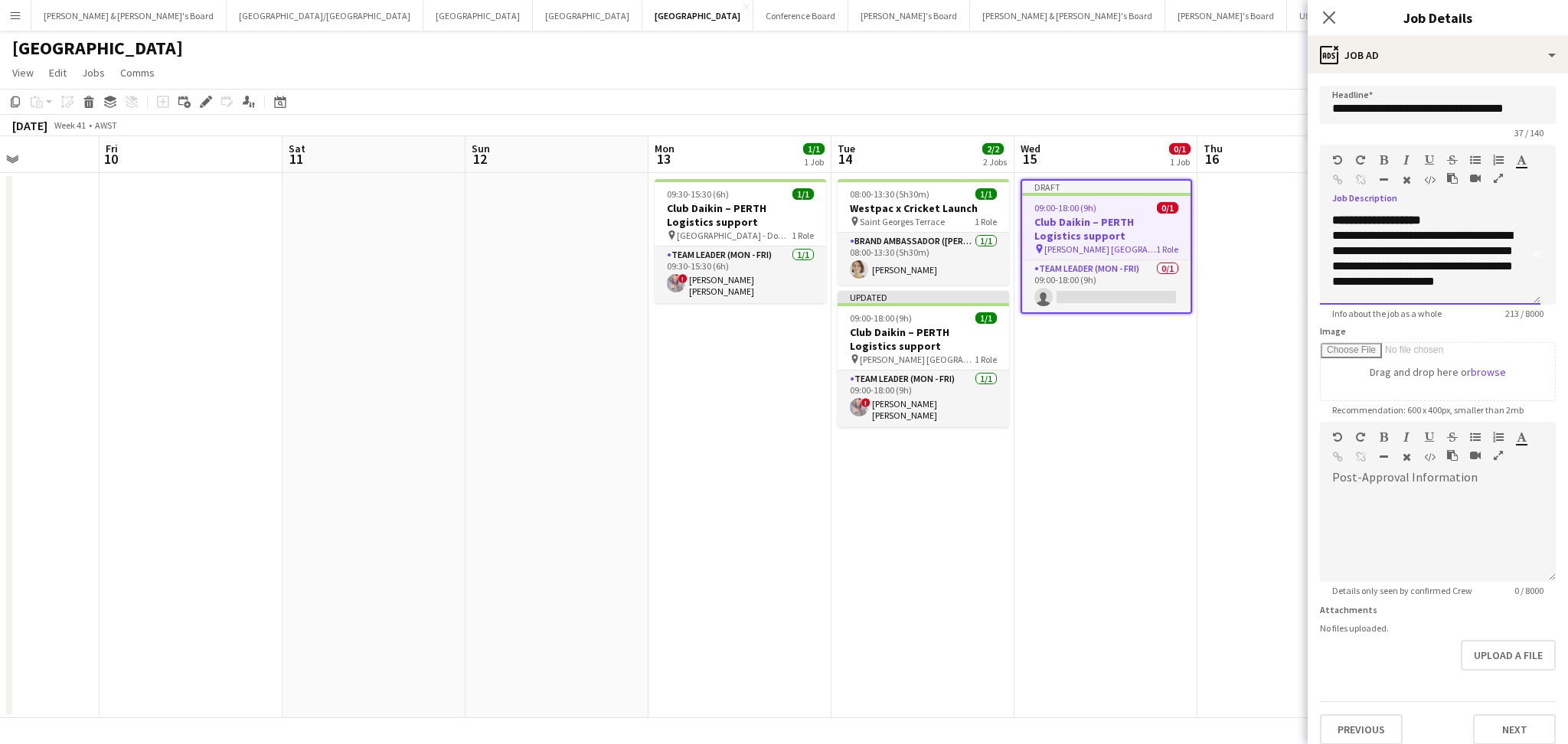
click at [1395, 294] on p "**********" at bounding box center [1422, 266] width 180 height 77
click at [1438, 298] on p "**********" at bounding box center [1422, 266] width 180 height 77
drag, startPoint x: 1448, startPoint y: 293, endPoint x: 1311, endPoint y: 185, distance: 174.5
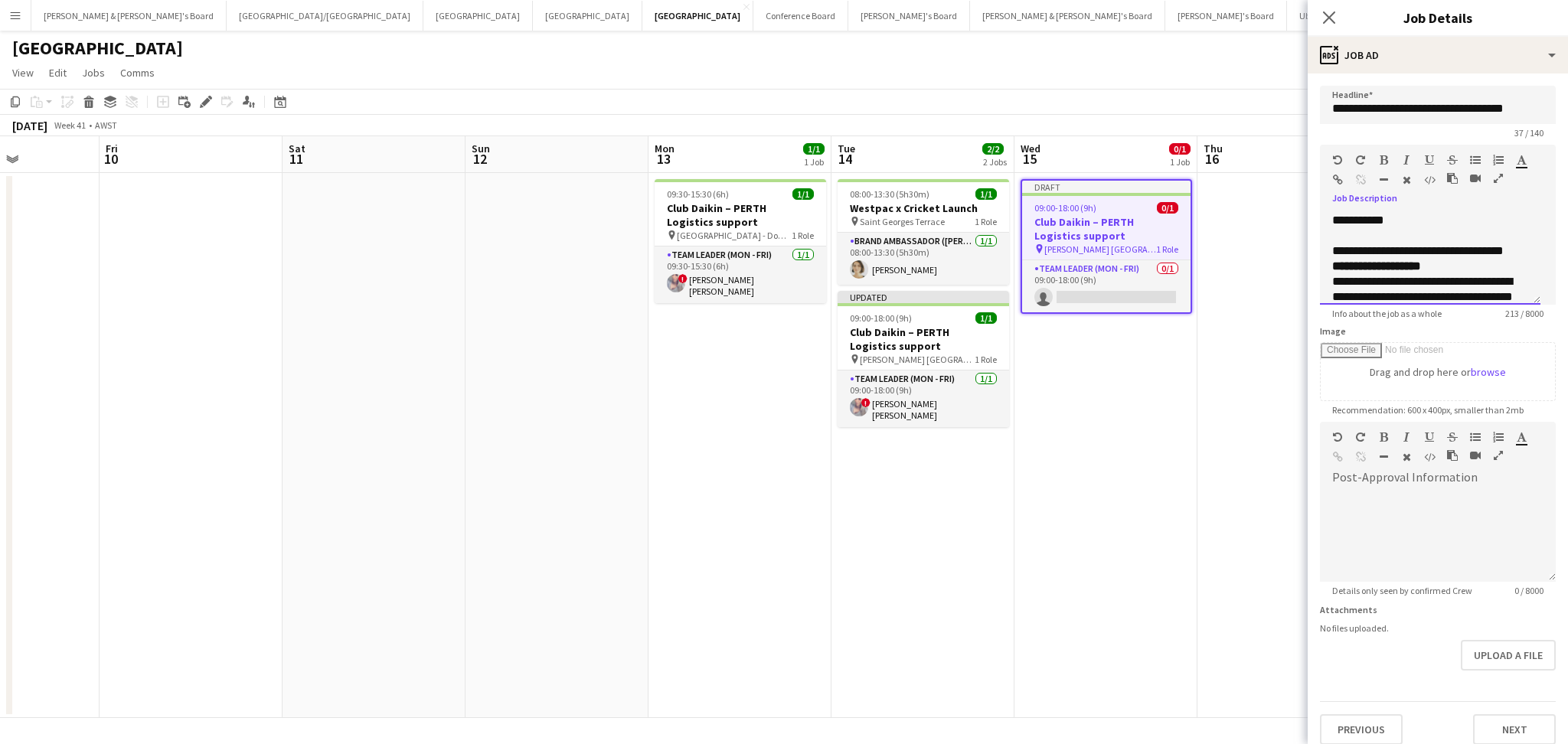
click at [1311, 185] on form "**********" at bounding box center [1438, 415] width 260 height 659
copy div "**********"
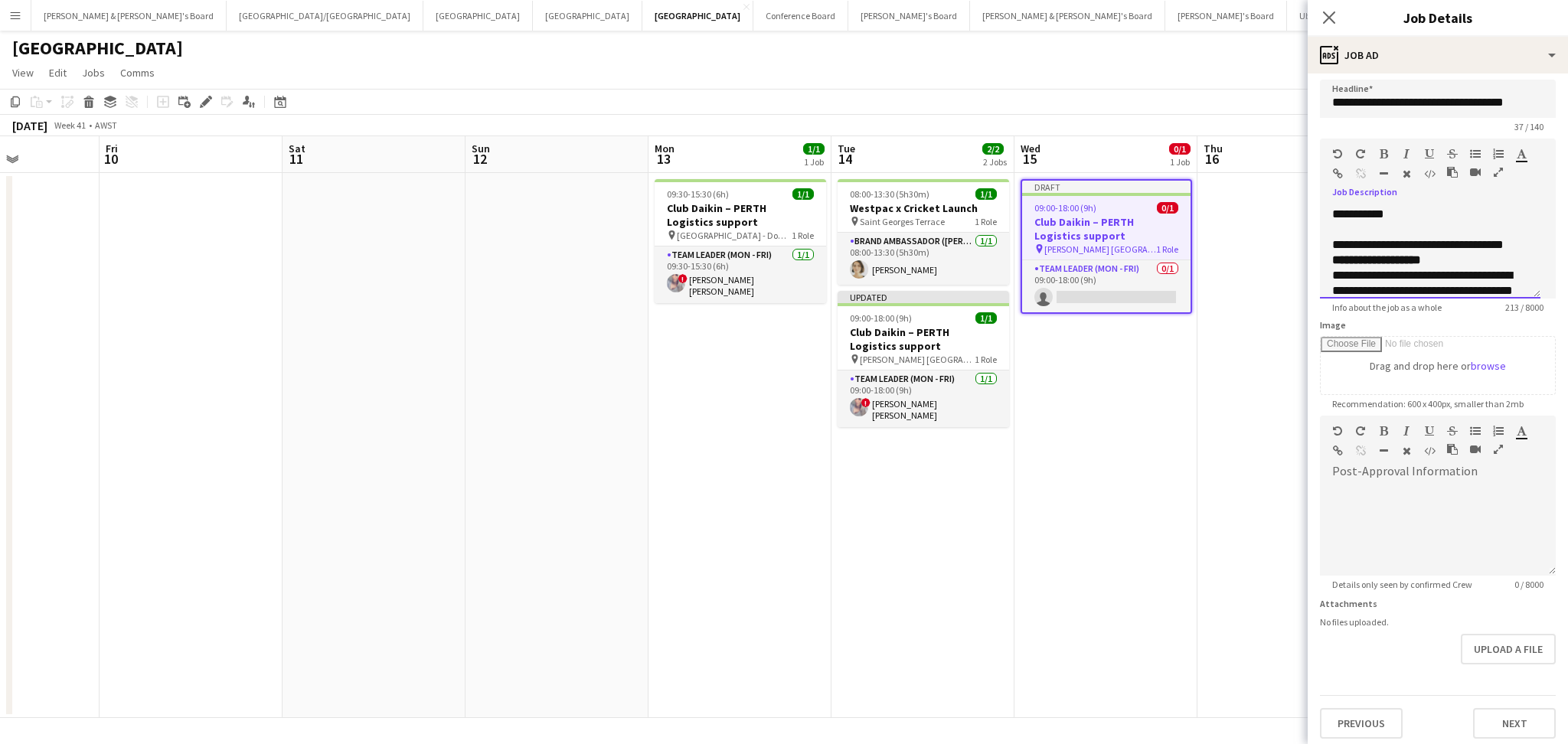
scroll to position [9, 0]
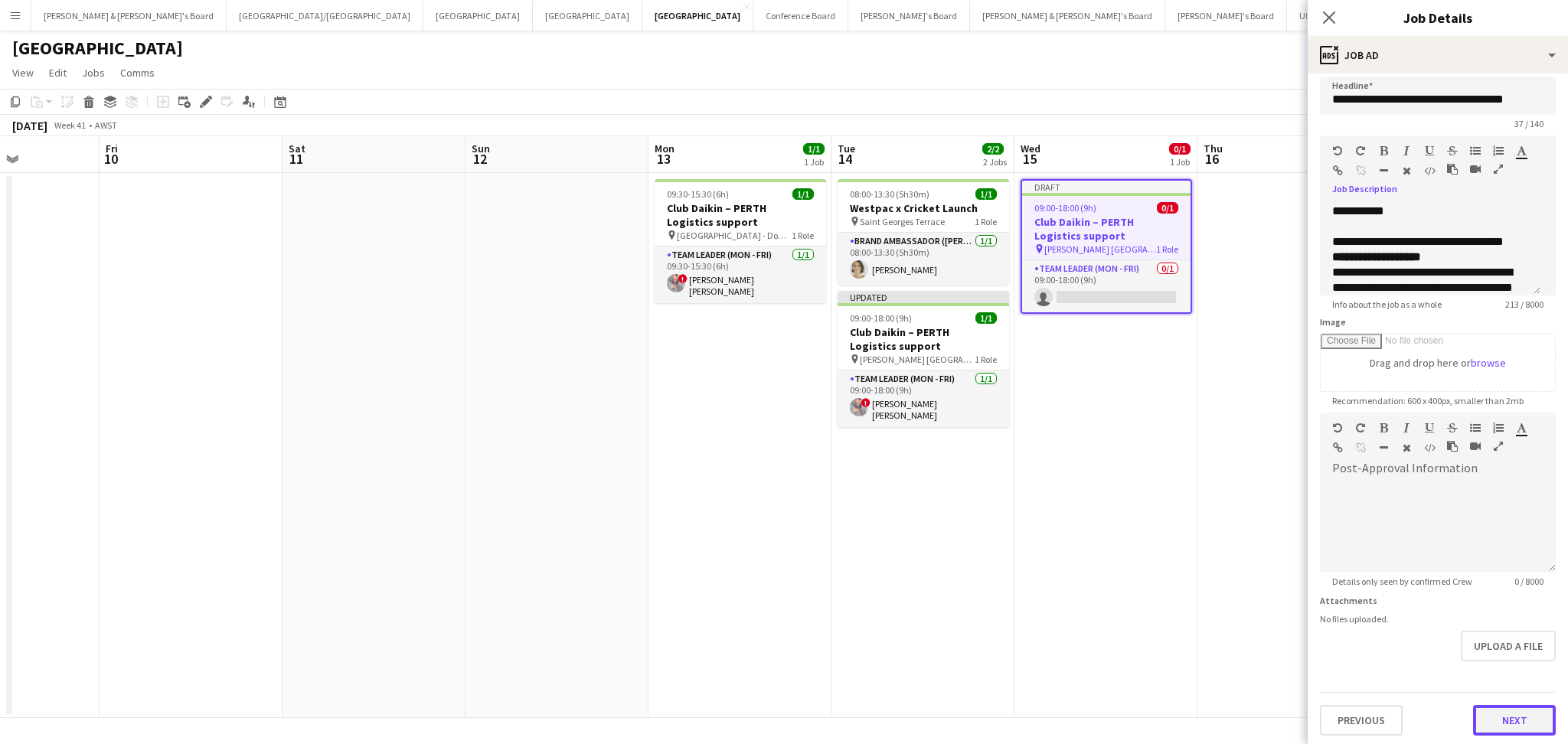
click at [1511, 722] on button "Next" at bounding box center [1515, 721] width 83 height 31
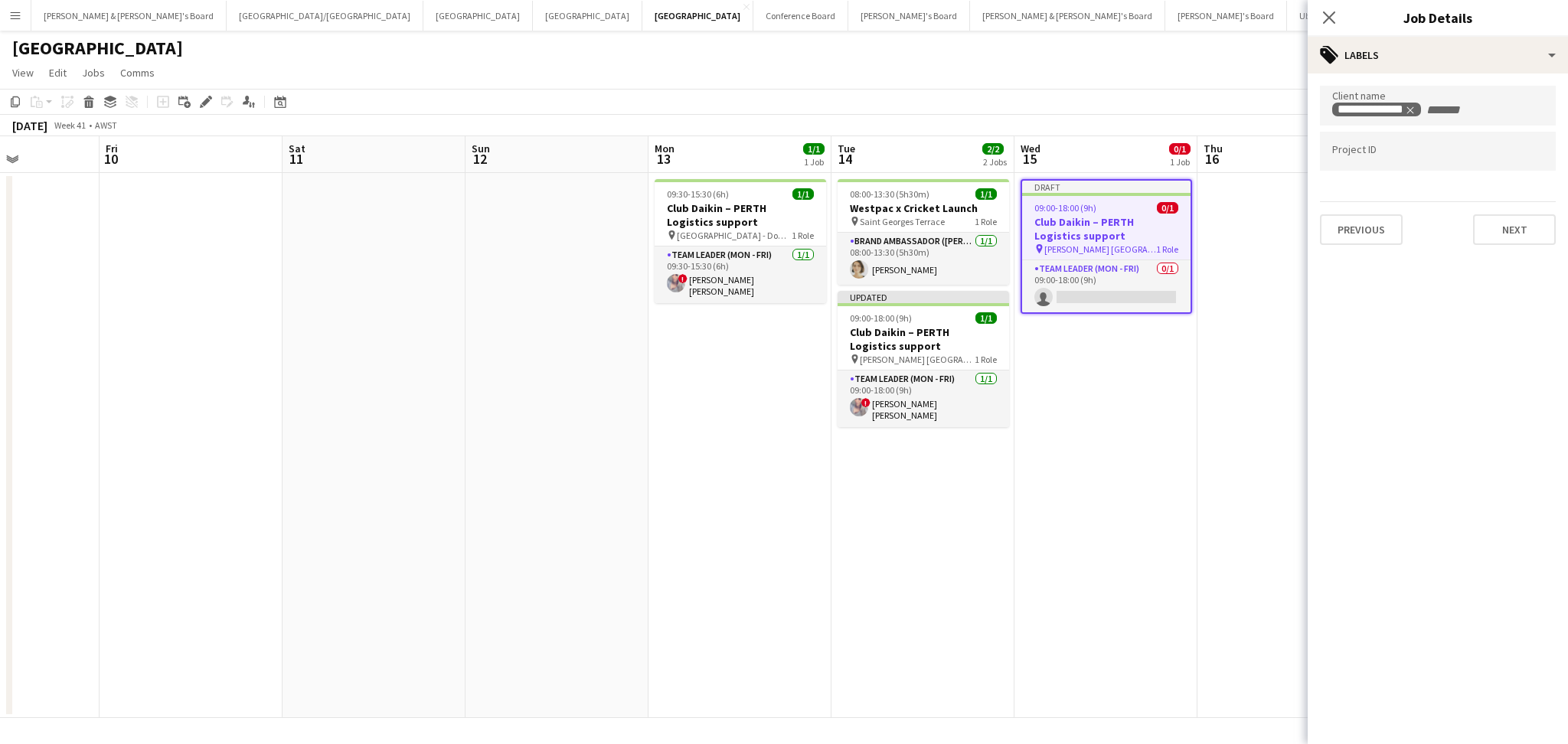
scroll to position [0, 0]
click at [1522, 232] on button "Next" at bounding box center [1515, 229] width 83 height 31
click at [1517, 163] on button "Next" at bounding box center [1515, 158] width 83 height 31
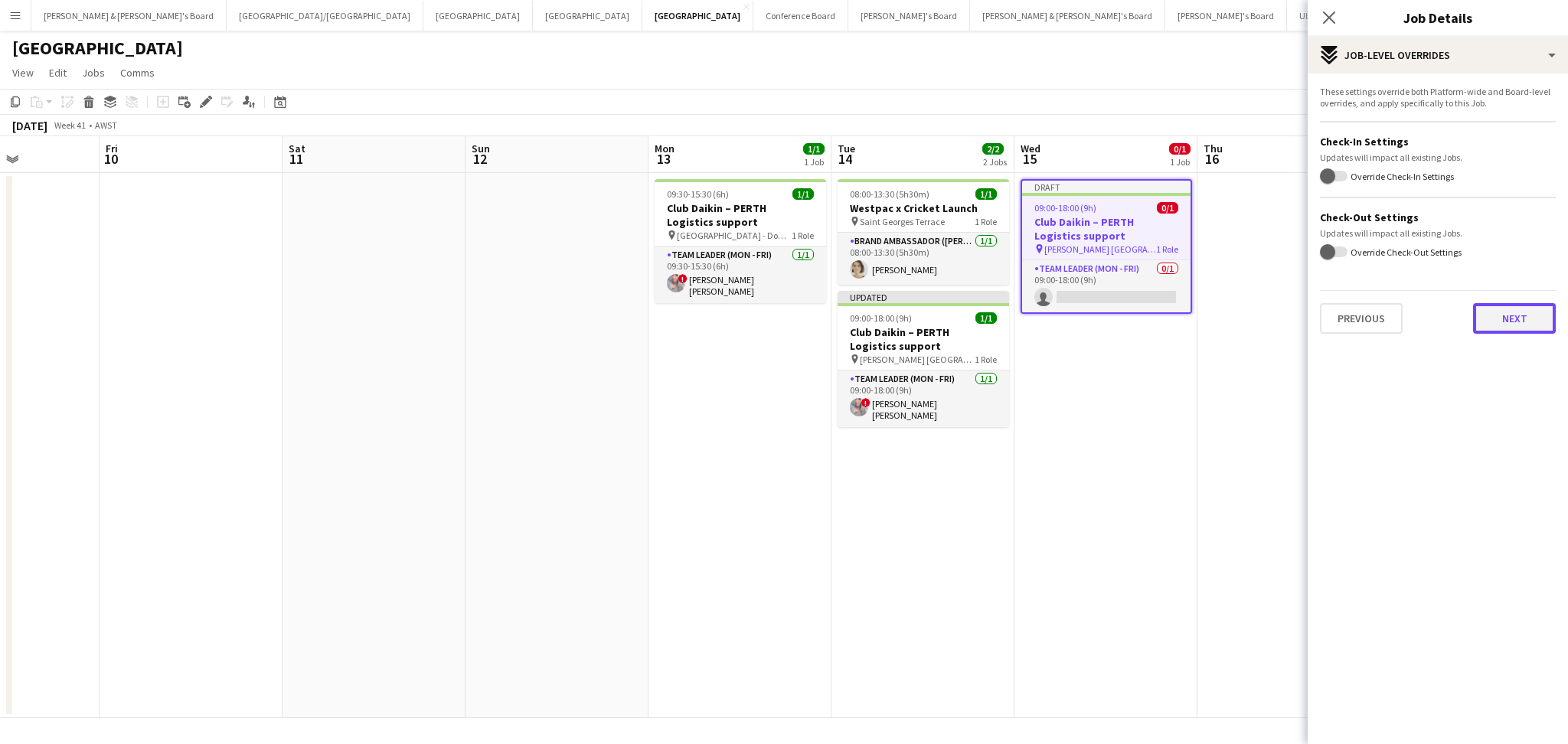
click at [1524, 312] on button "Next" at bounding box center [1515, 319] width 83 height 31
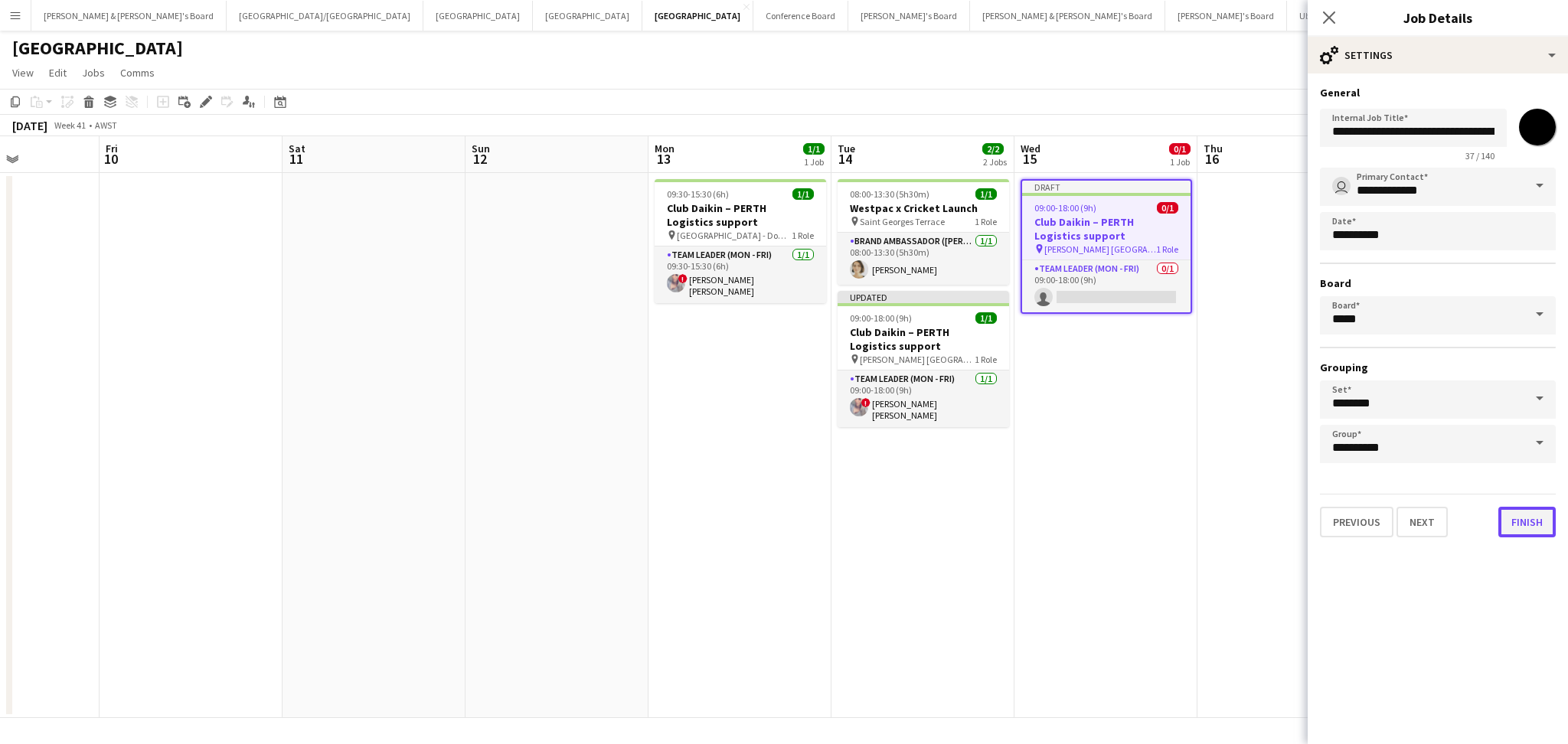
click at [1532, 519] on button "Finish" at bounding box center [1527, 522] width 58 height 31
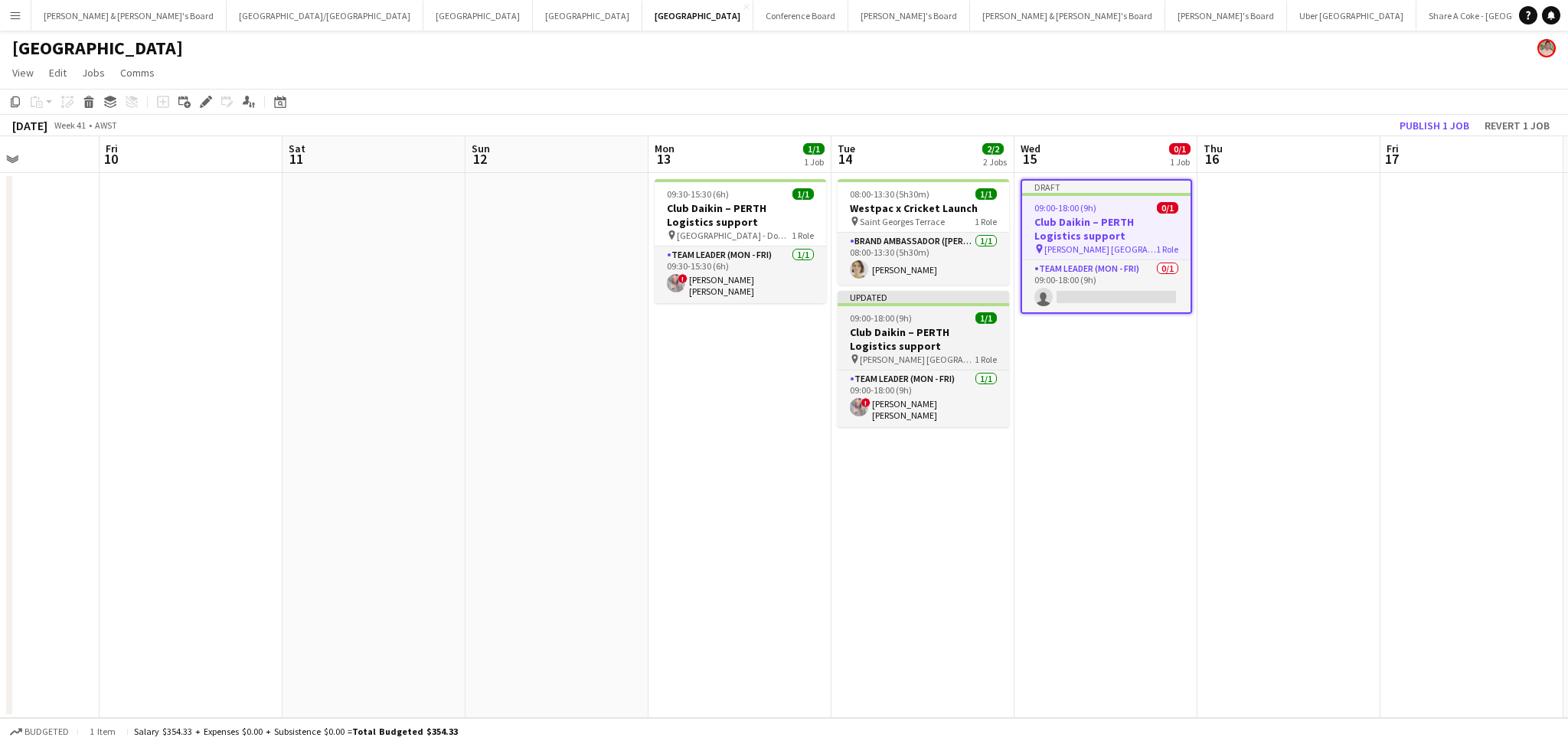
click at [945, 348] on h3 "Club Daikin – PERTH Logistics support" at bounding box center [923, 339] width 172 height 28
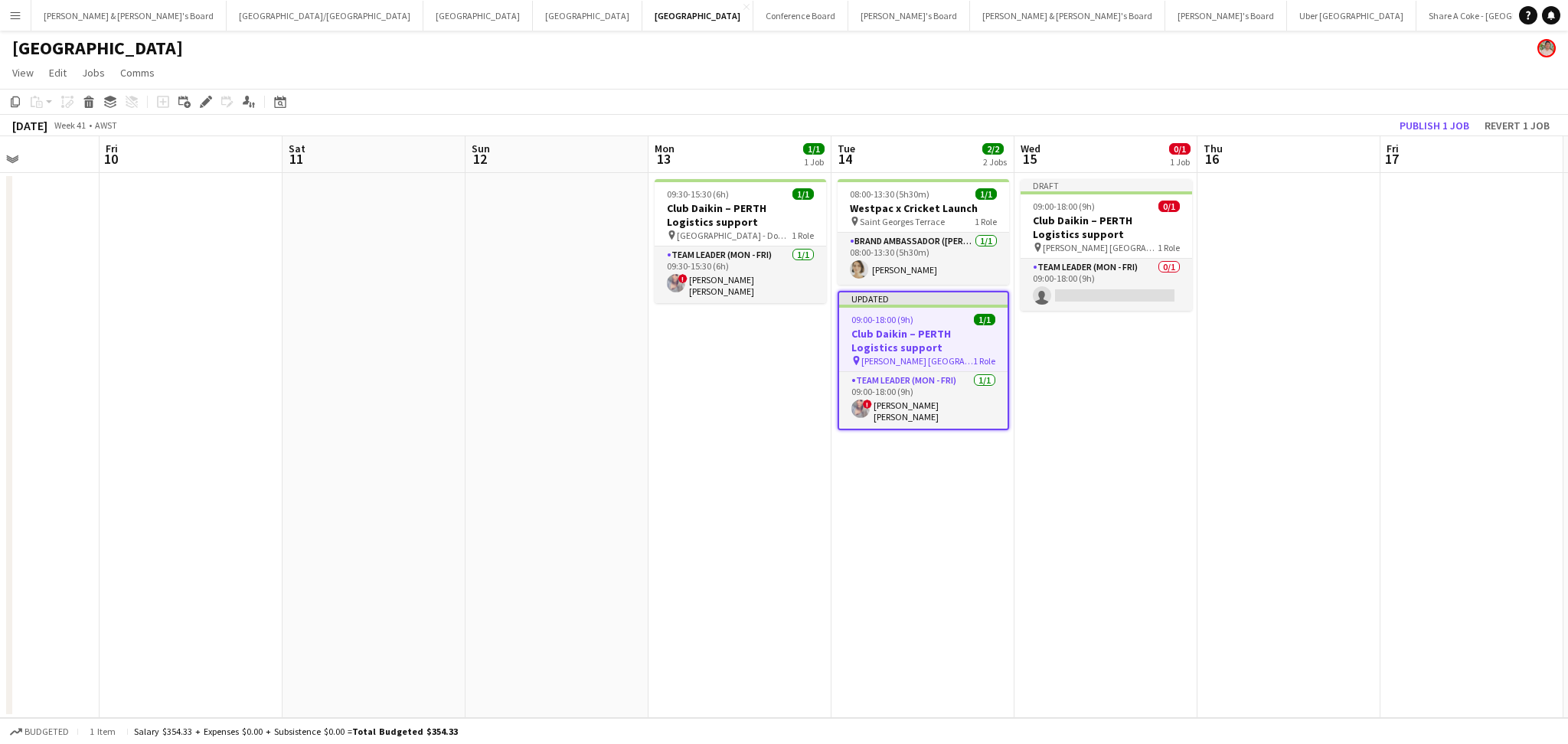
click at [945, 348] on h3 "Club Daikin – PERTH Logistics support" at bounding box center [923, 340] width 168 height 28
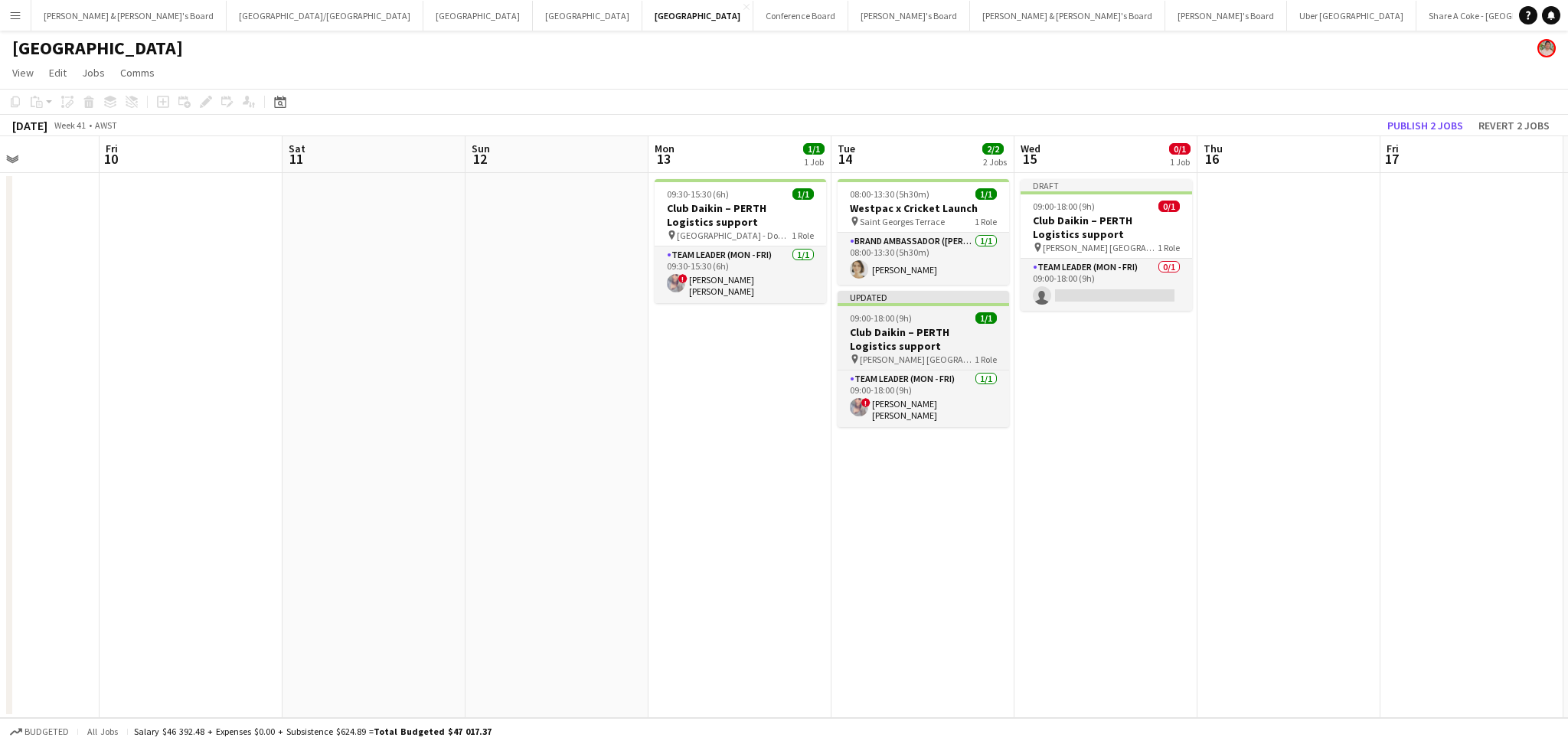
click at [945, 348] on h3 "Club Daikin – PERTH Logistics support" at bounding box center [923, 339] width 172 height 28
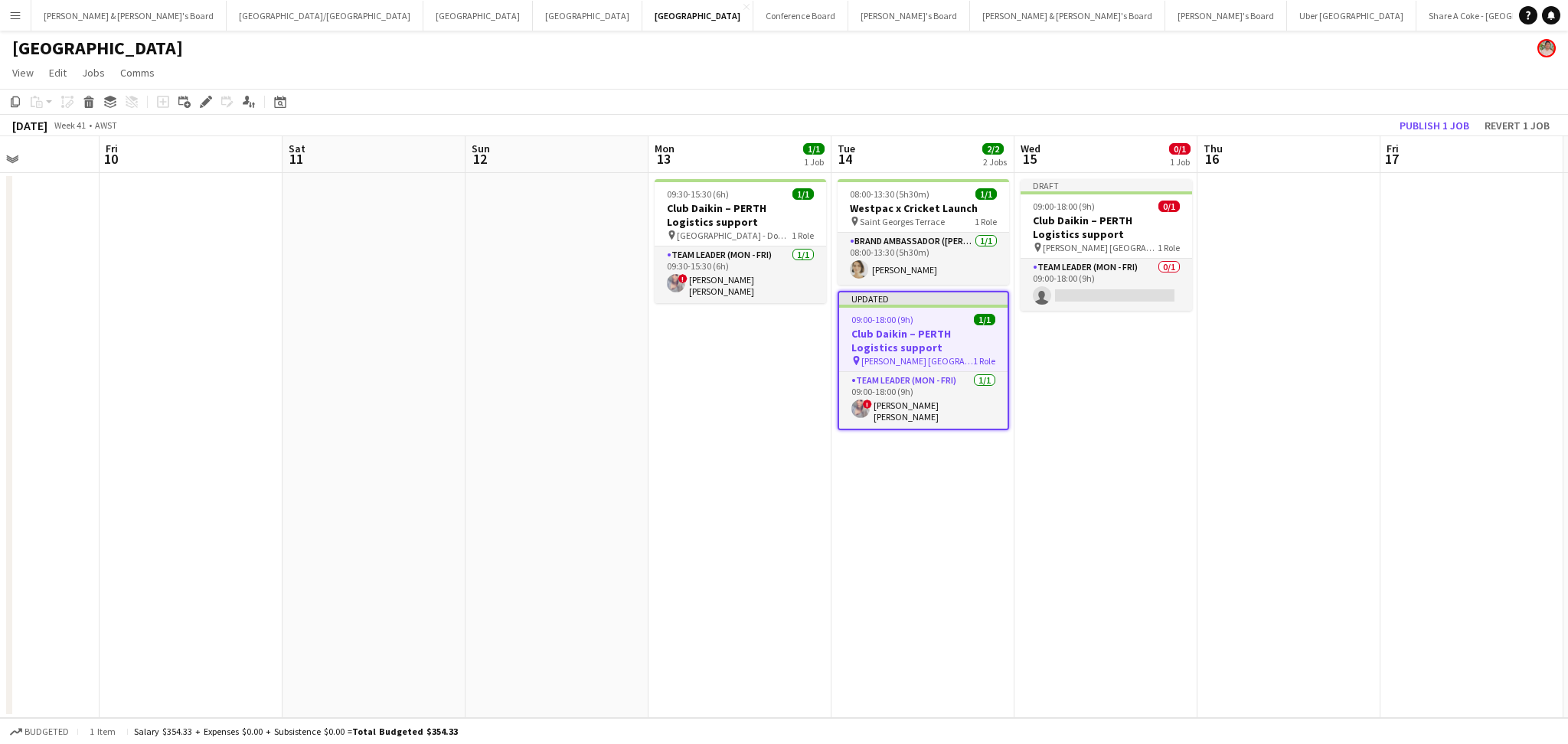
click at [945, 348] on h3 "Club Daikin – PERTH Logistics support" at bounding box center [923, 340] width 168 height 28
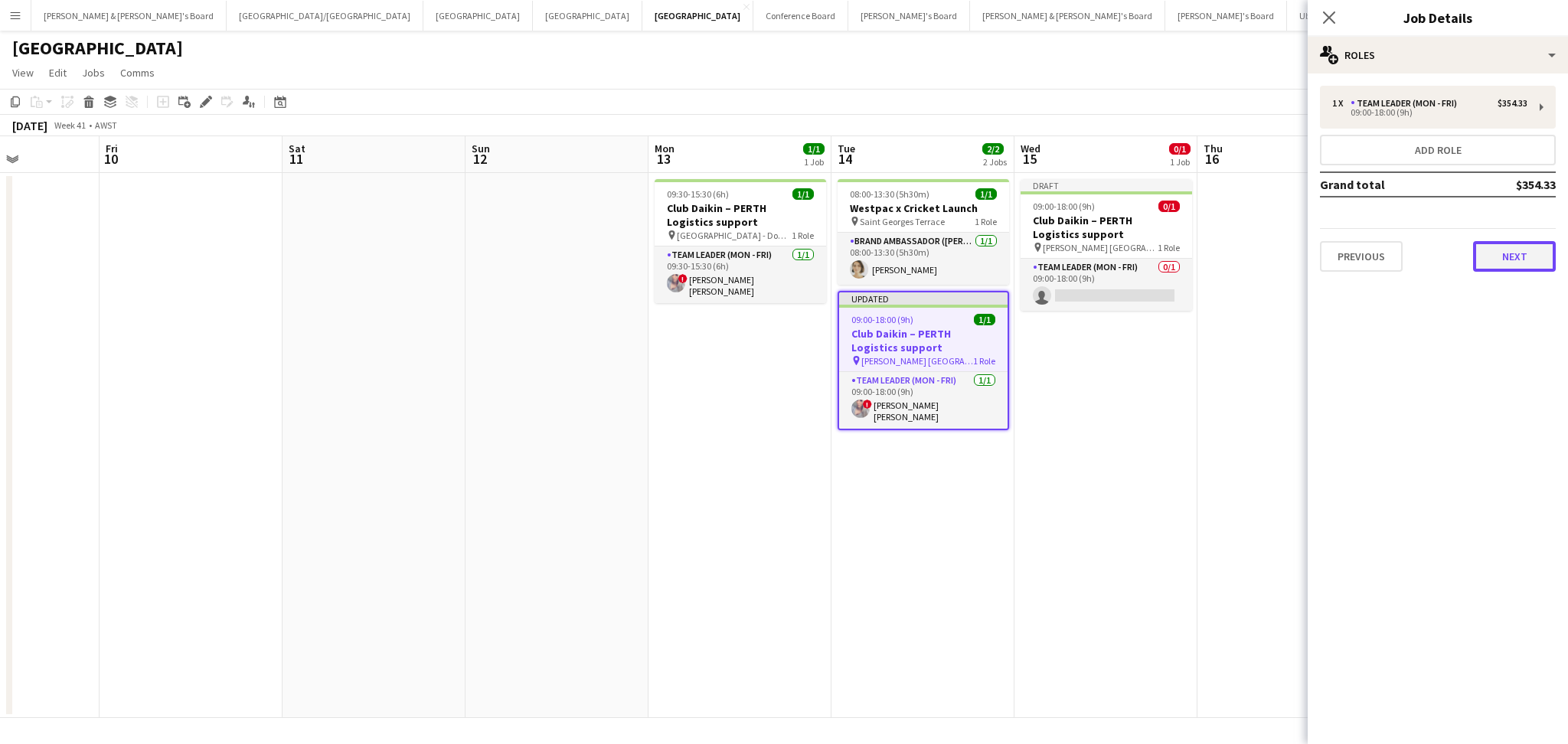
click at [1508, 248] on button "Next" at bounding box center [1515, 256] width 83 height 31
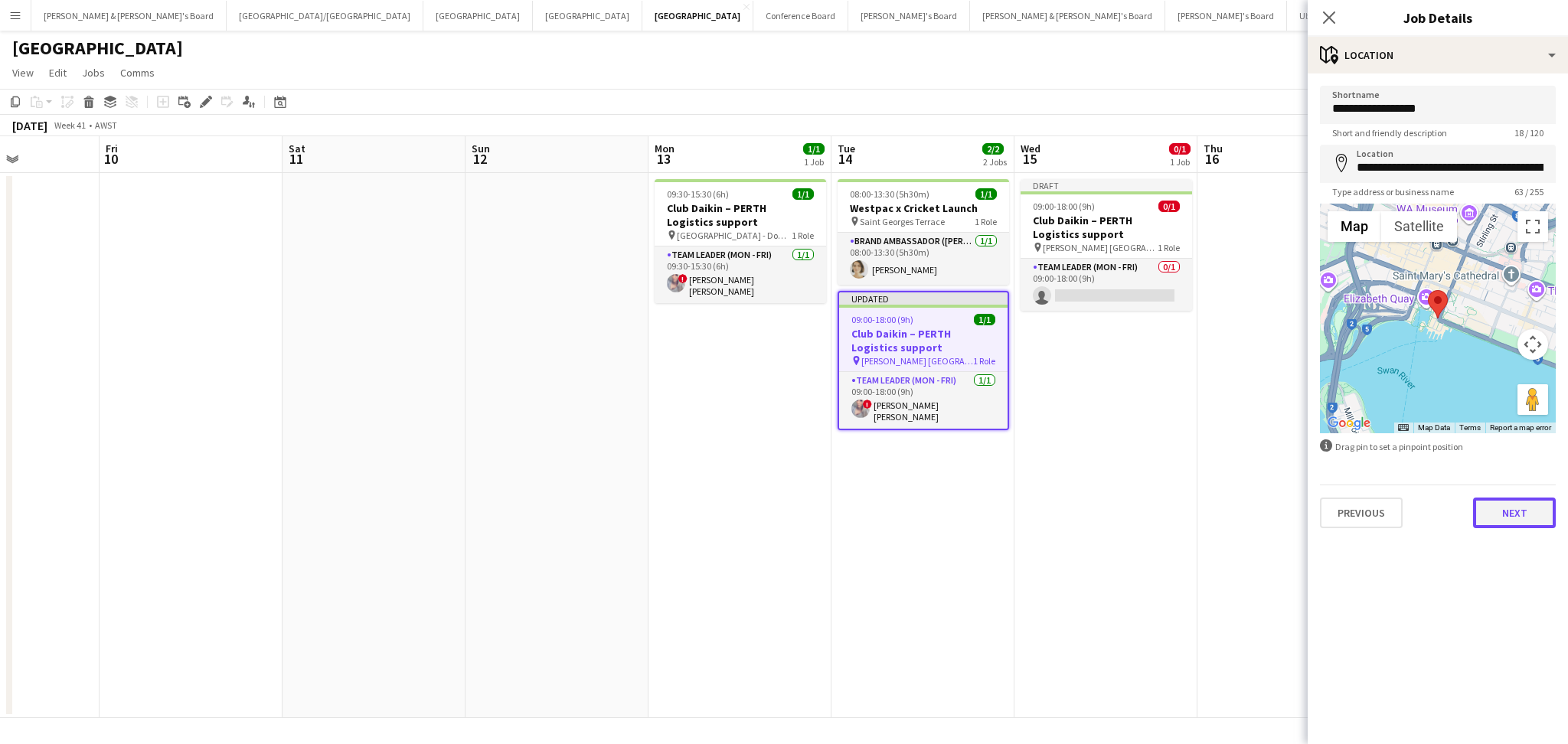
click at [1517, 503] on button "Next" at bounding box center [1515, 513] width 83 height 31
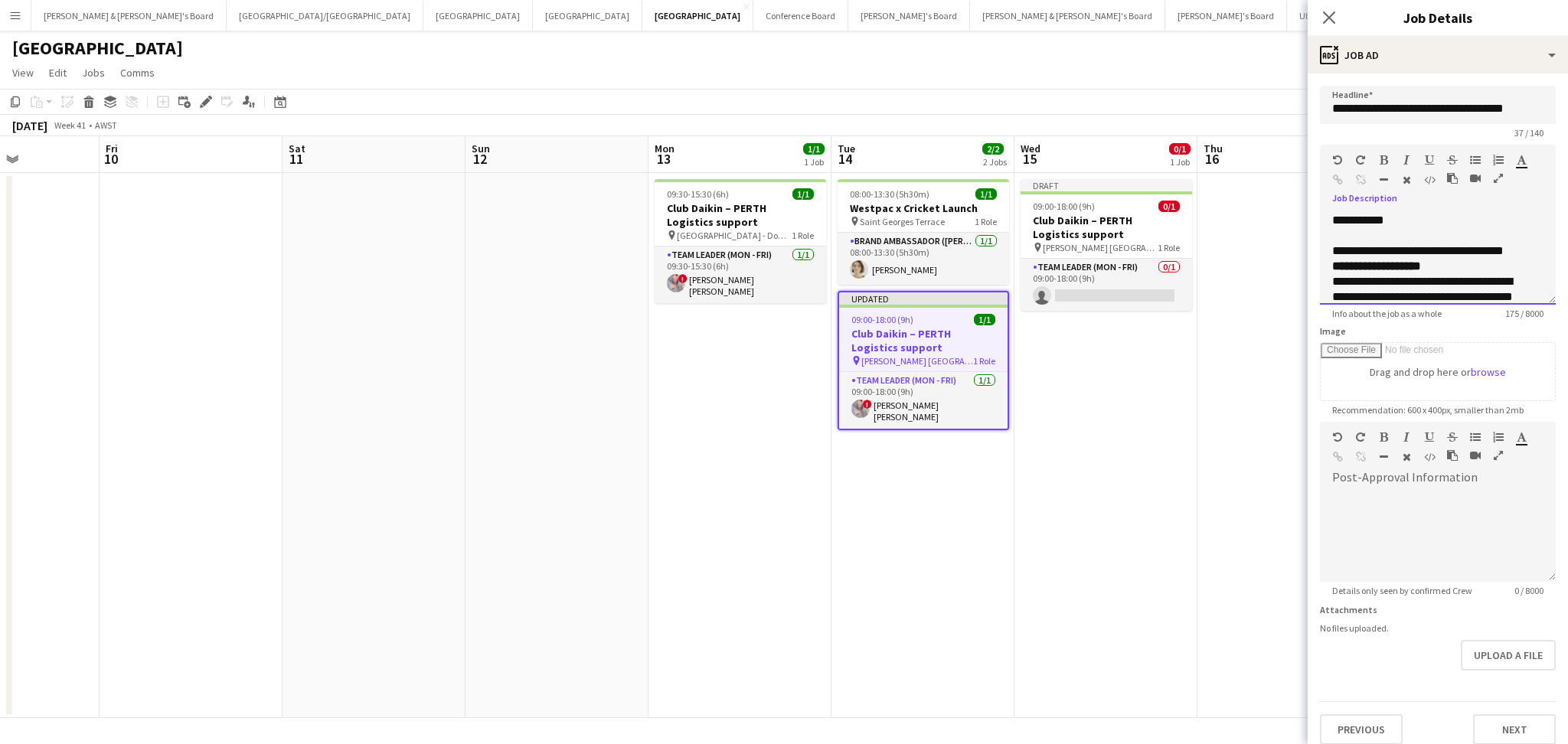
click at [1405, 269] on b "**********" at bounding box center [1377, 265] width 89 height 12
paste div
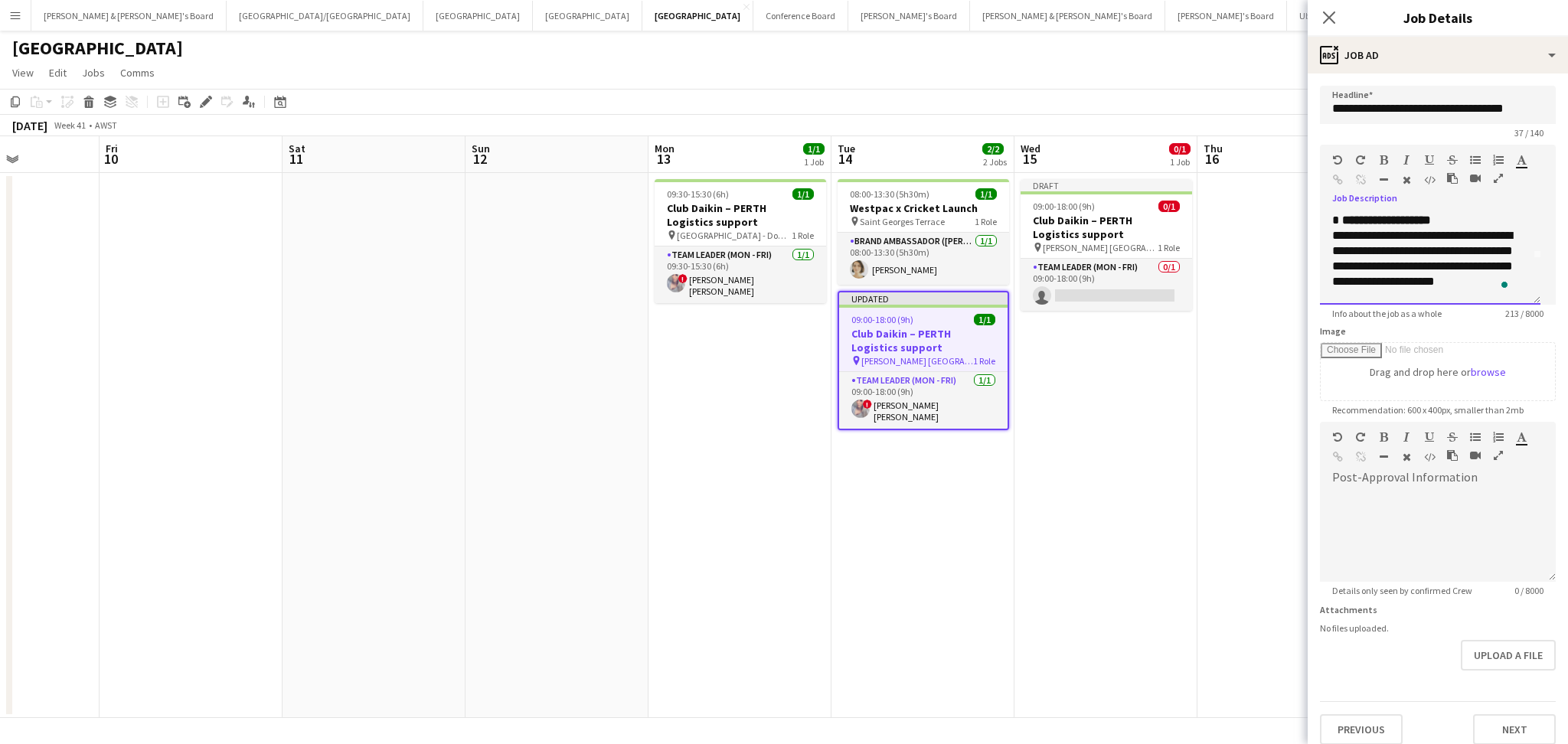
scroll to position [46, 0]
click at [1213, 422] on app-date-cell at bounding box center [1289, 445] width 183 height 544
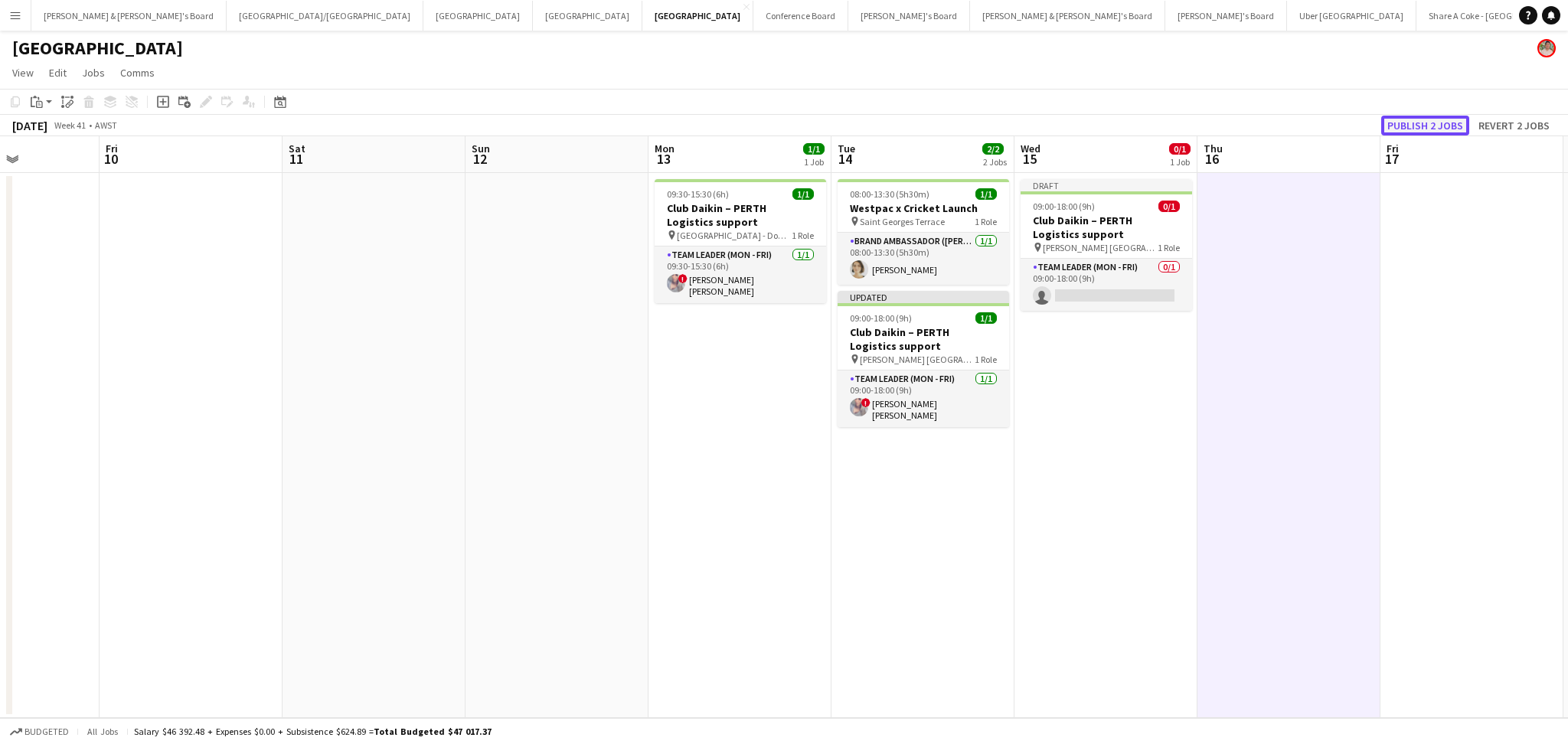
click at [1428, 125] on button "Publish 2 jobs" at bounding box center [1424, 126] width 88 height 20
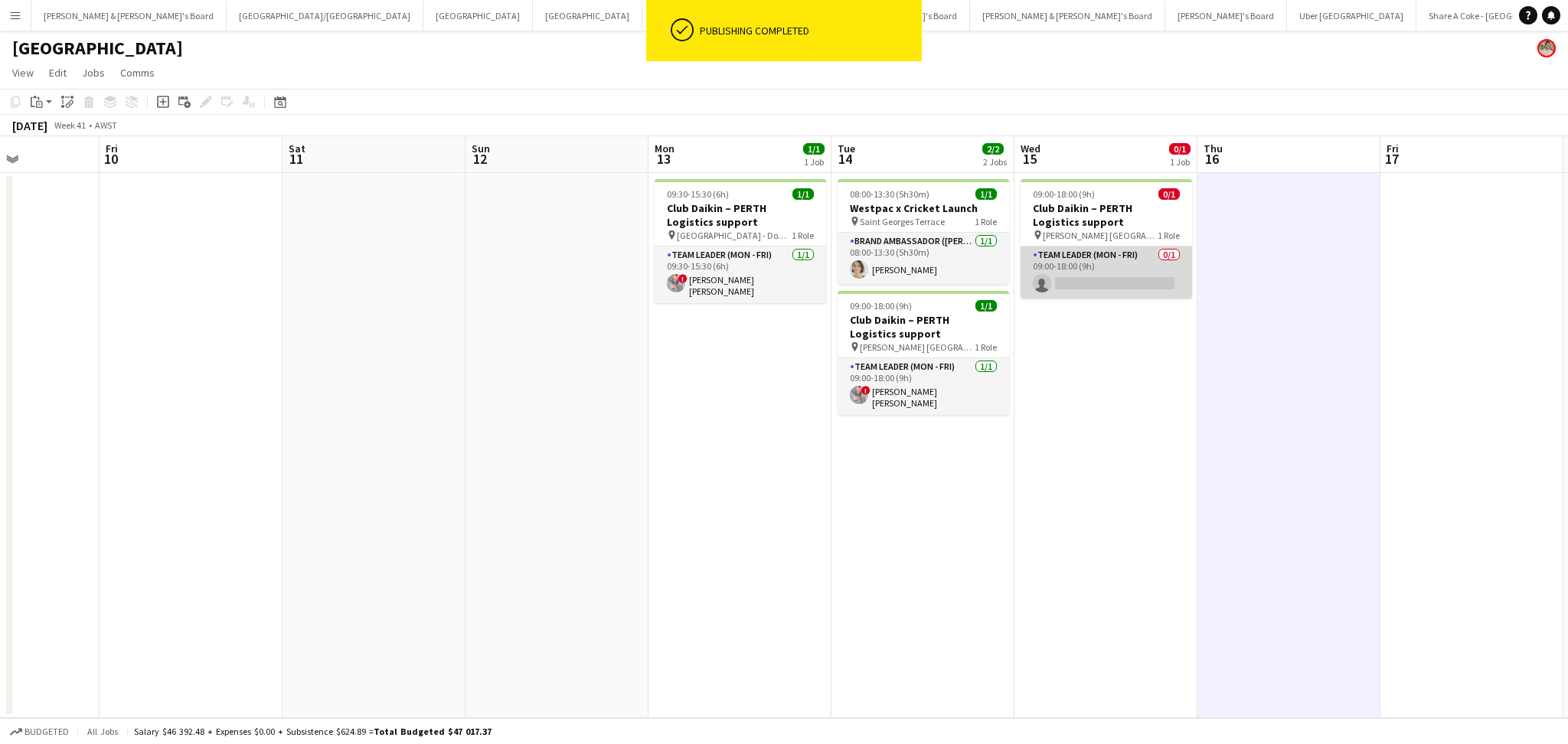
click at [1139, 289] on app-card-role "Team Leader (Mon - Fri) 0/1 09:00-18:00 (9h) single-neutral-actions" at bounding box center [1106, 273] width 172 height 52
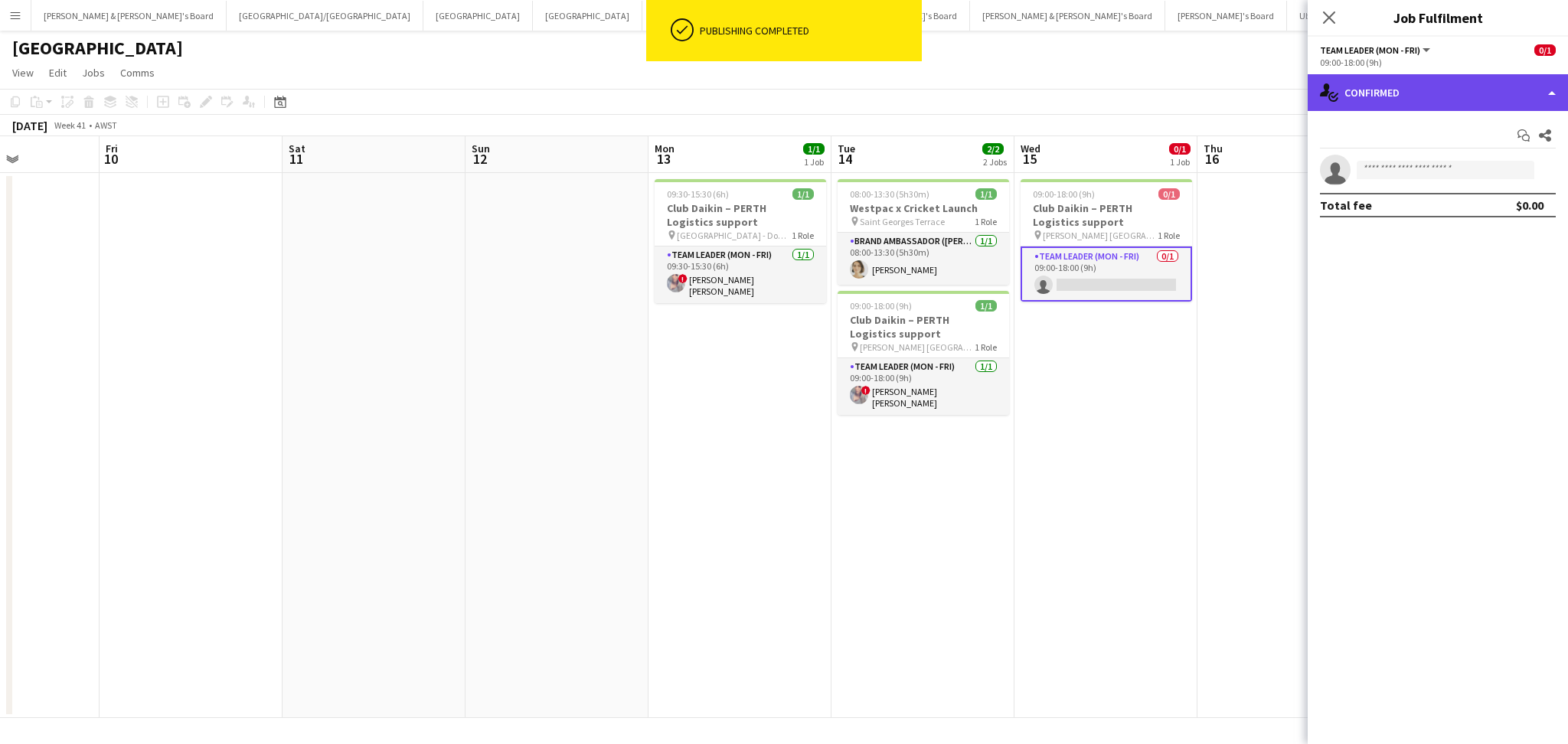
click at [1414, 89] on div "single-neutral-actions-check-2 Confirmed" at bounding box center [1438, 92] width 260 height 37
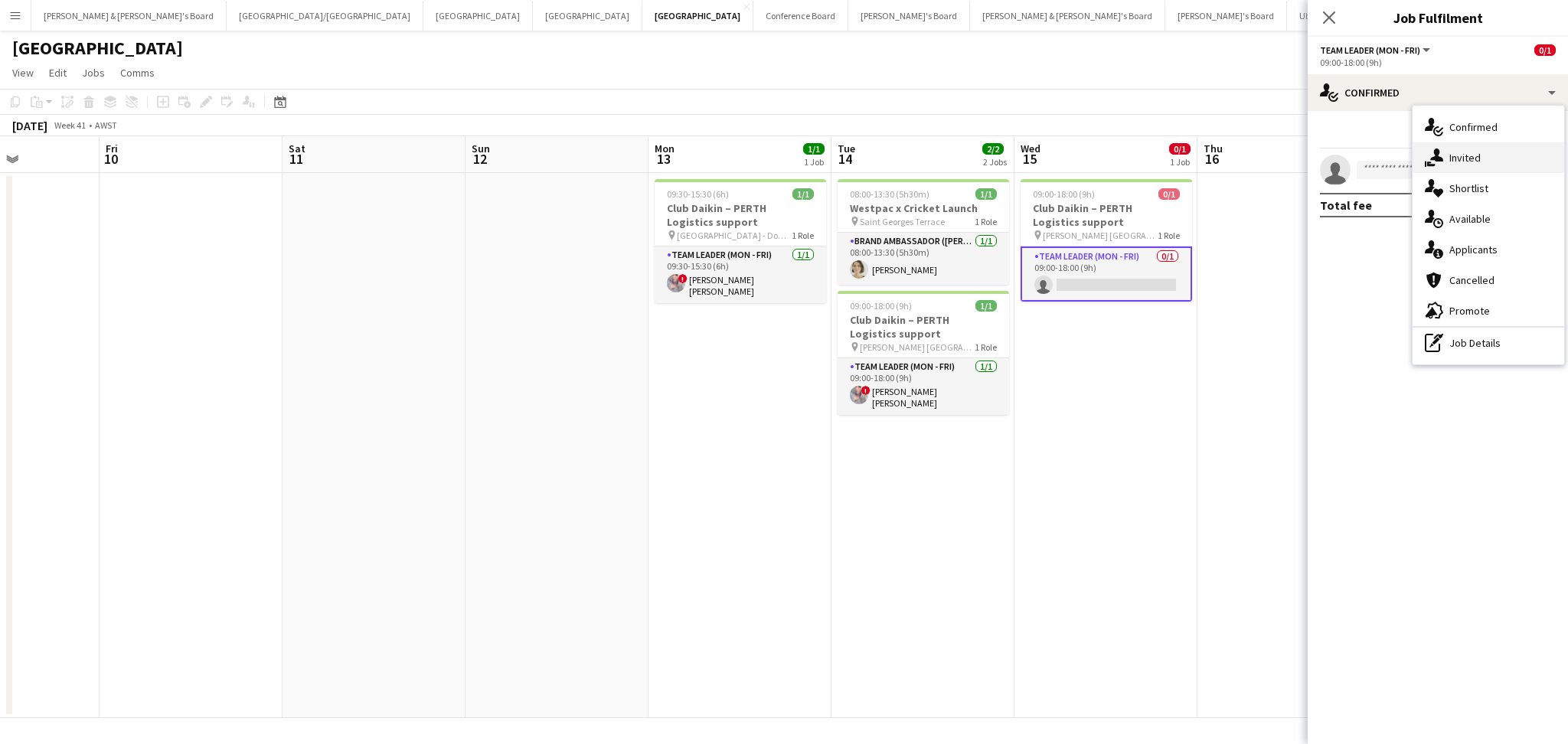
click at [1466, 157] on span "Invited" at bounding box center [1464, 157] width 32 height 14
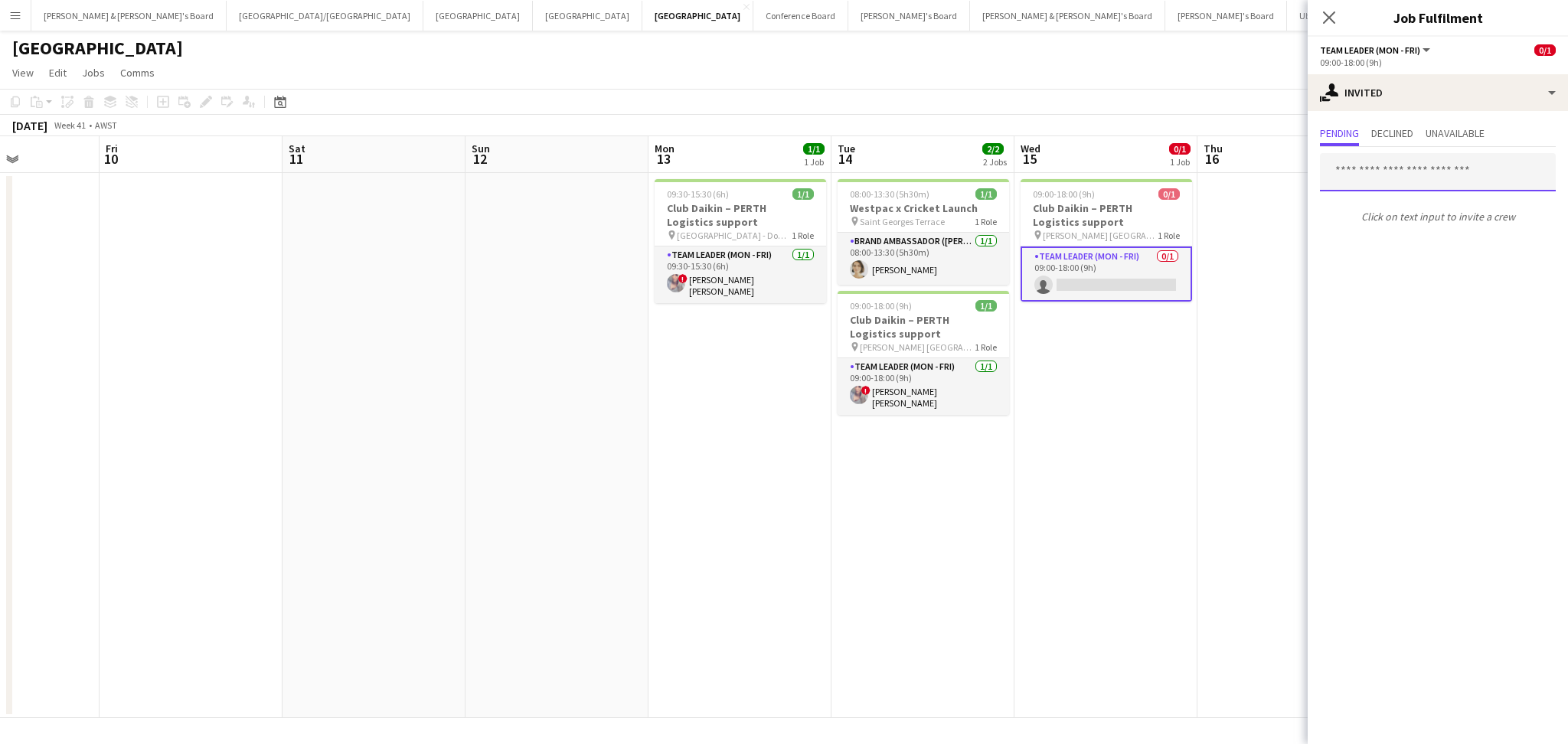
click at [1398, 164] on input "text" at bounding box center [1437, 172] width 236 height 38
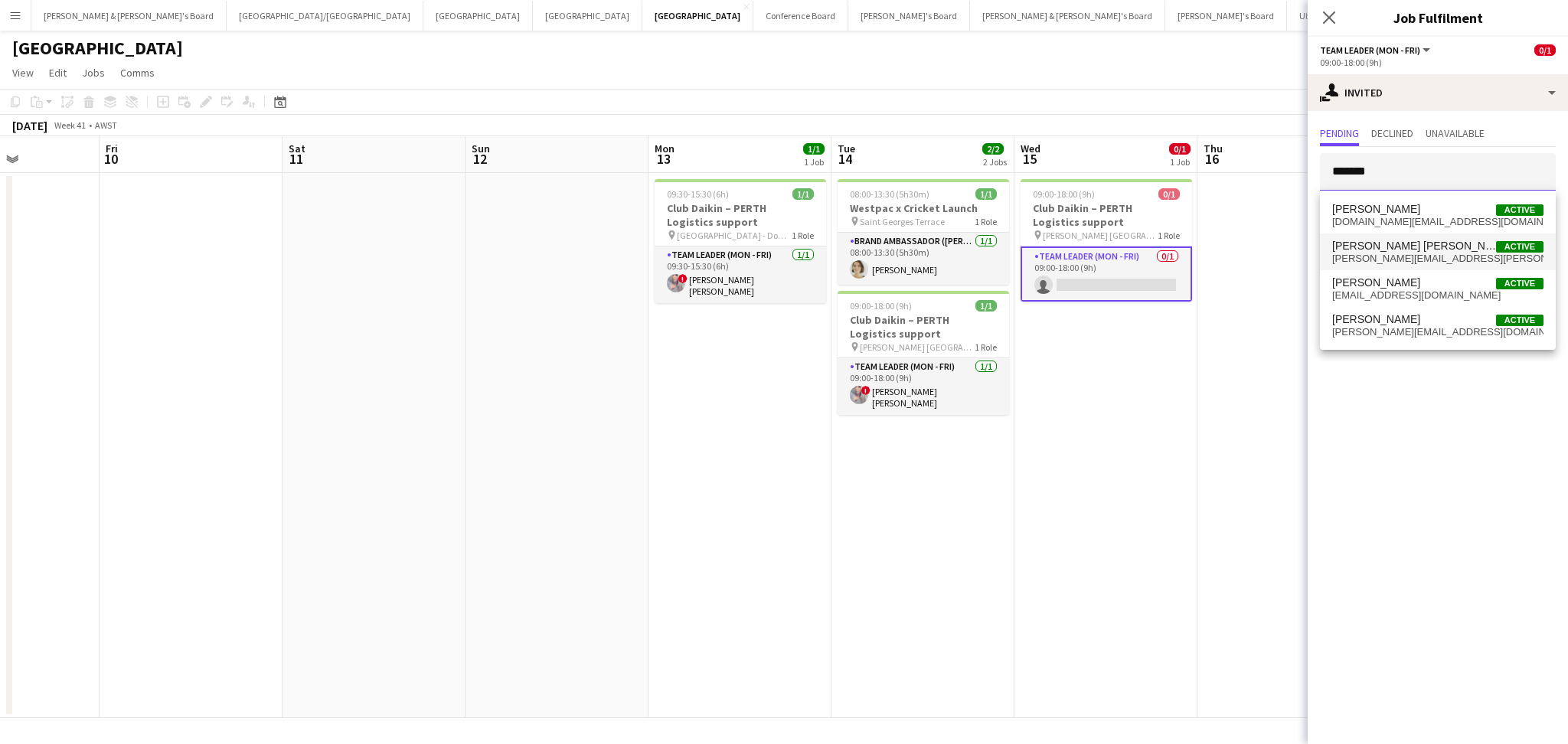
type input "*******"
click at [1403, 251] on span "Jessica Bernardino Dinis" at bounding box center [1414, 246] width 163 height 13
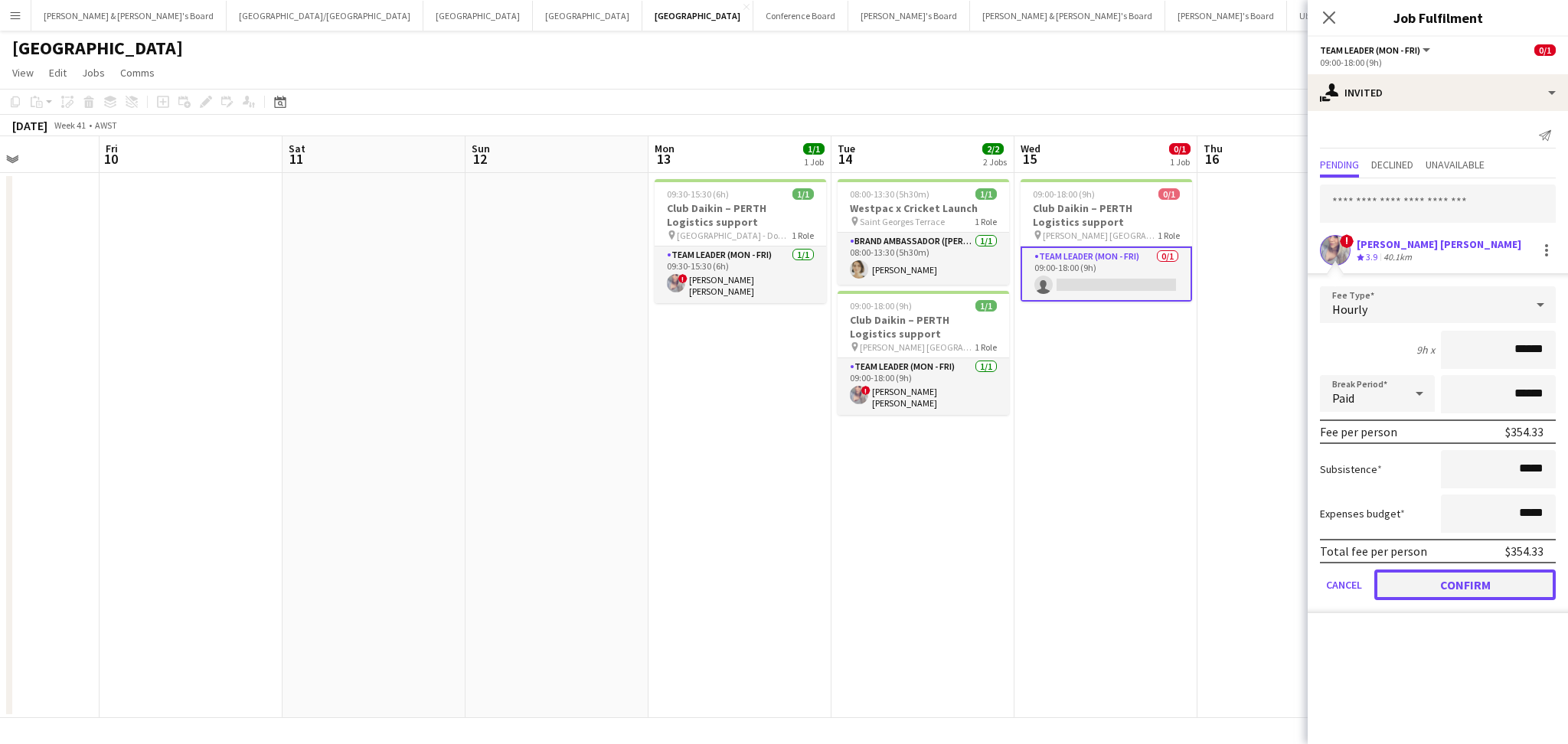
click at [1462, 581] on button "Confirm" at bounding box center [1464, 585] width 182 height 31
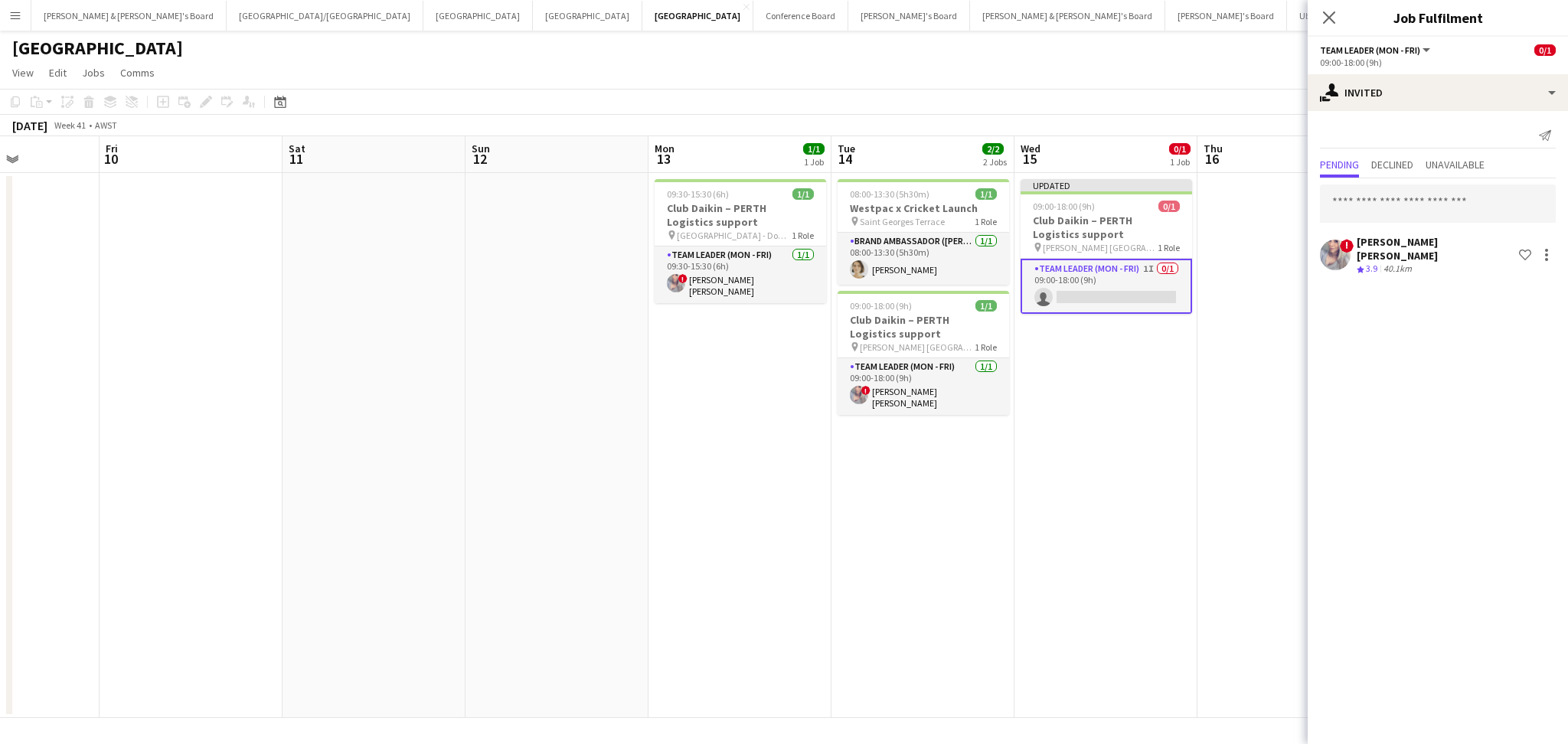
click at [1127, 453] on app-date-cell "Updated 09:00-18:00 (9h) 0/1 Club Daikin – PERTH Logistics support pin Ritz-Car…" at bounding box center [1106, 445] width 183 height 544
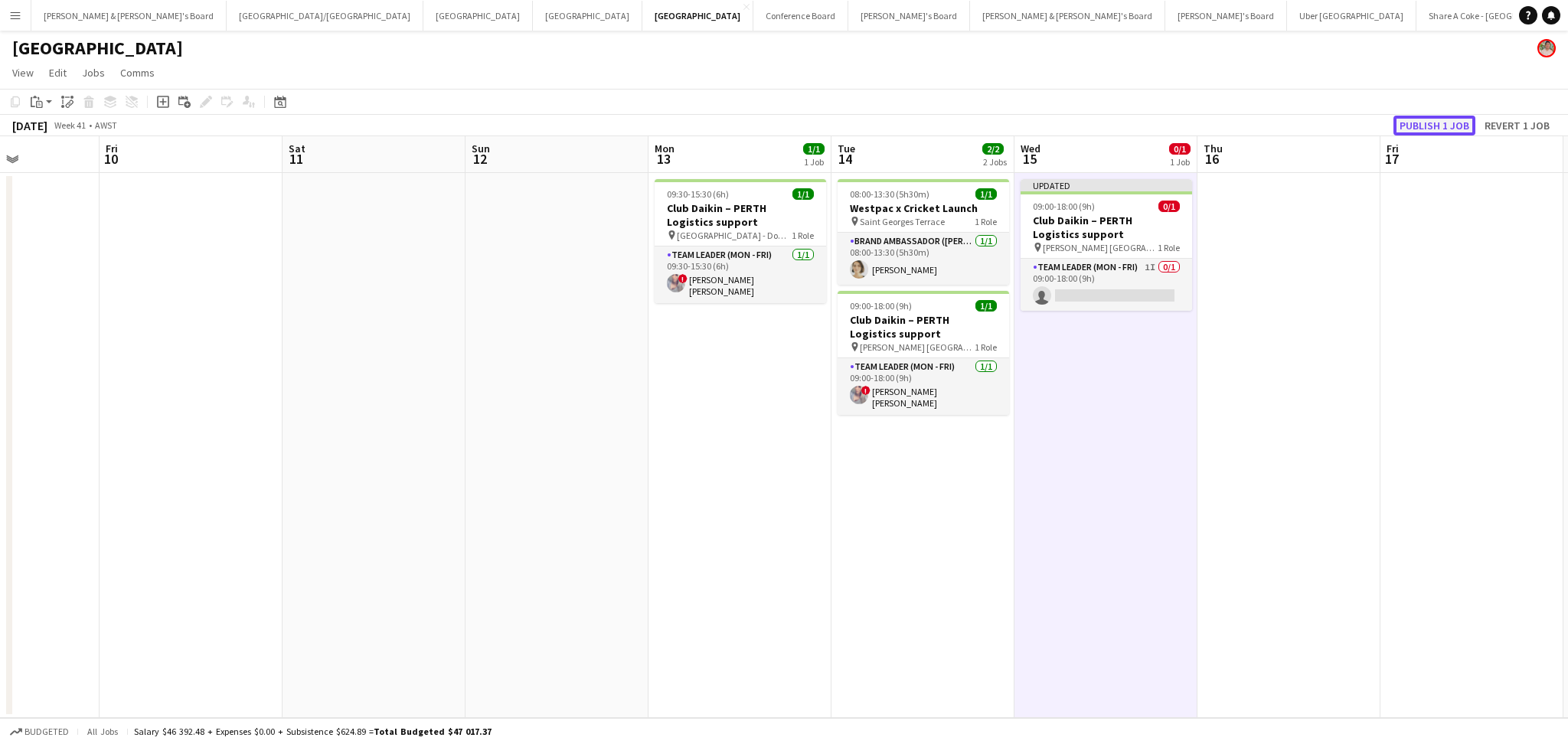
click at [1447, 129] on button "Publish 1 job" at bounding box center [1433, 126] width 82 height 20
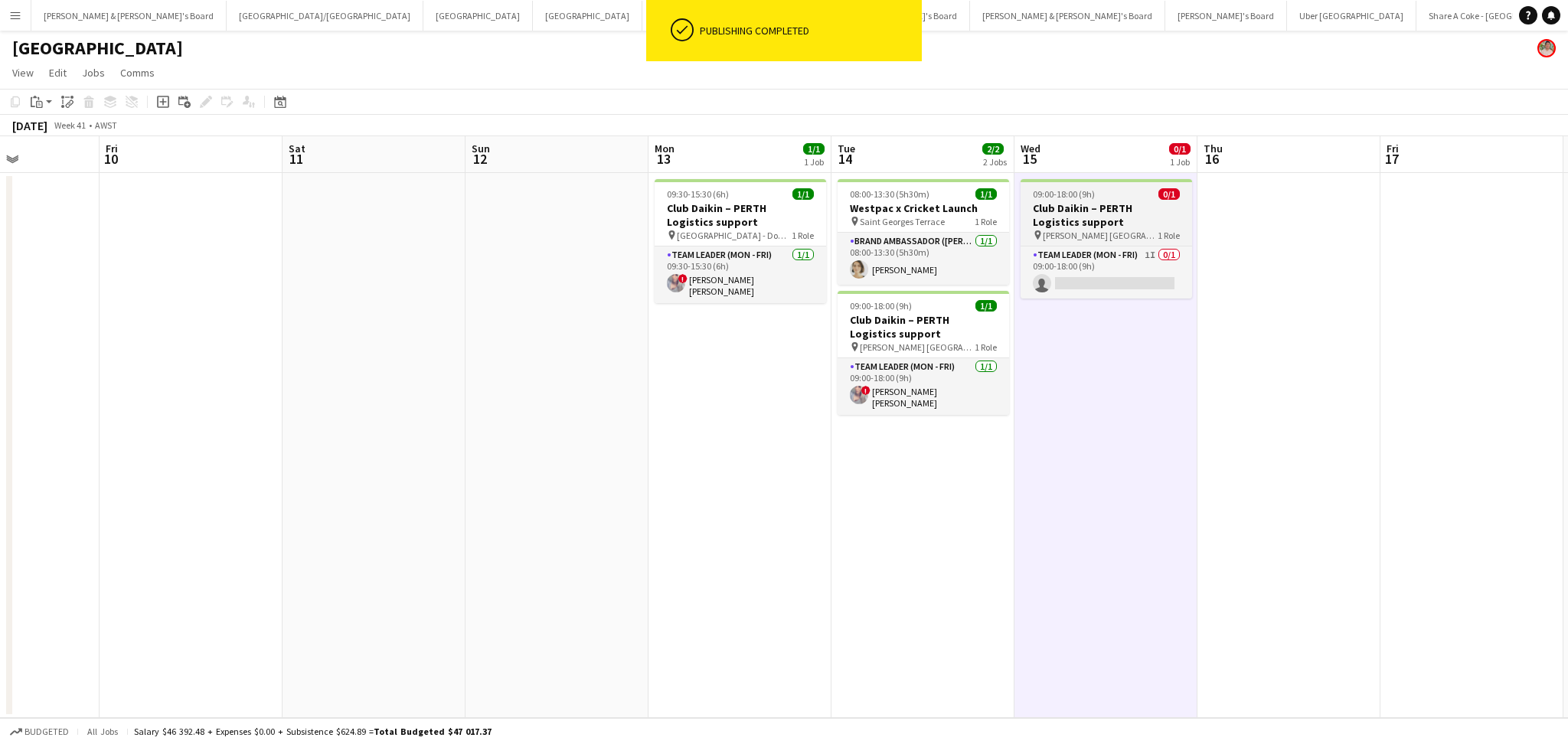
click at [1105, 215] on h3 "Club Daikin – PERTH Logistics support" at bounding box center [1106, 215] width 172 height 28
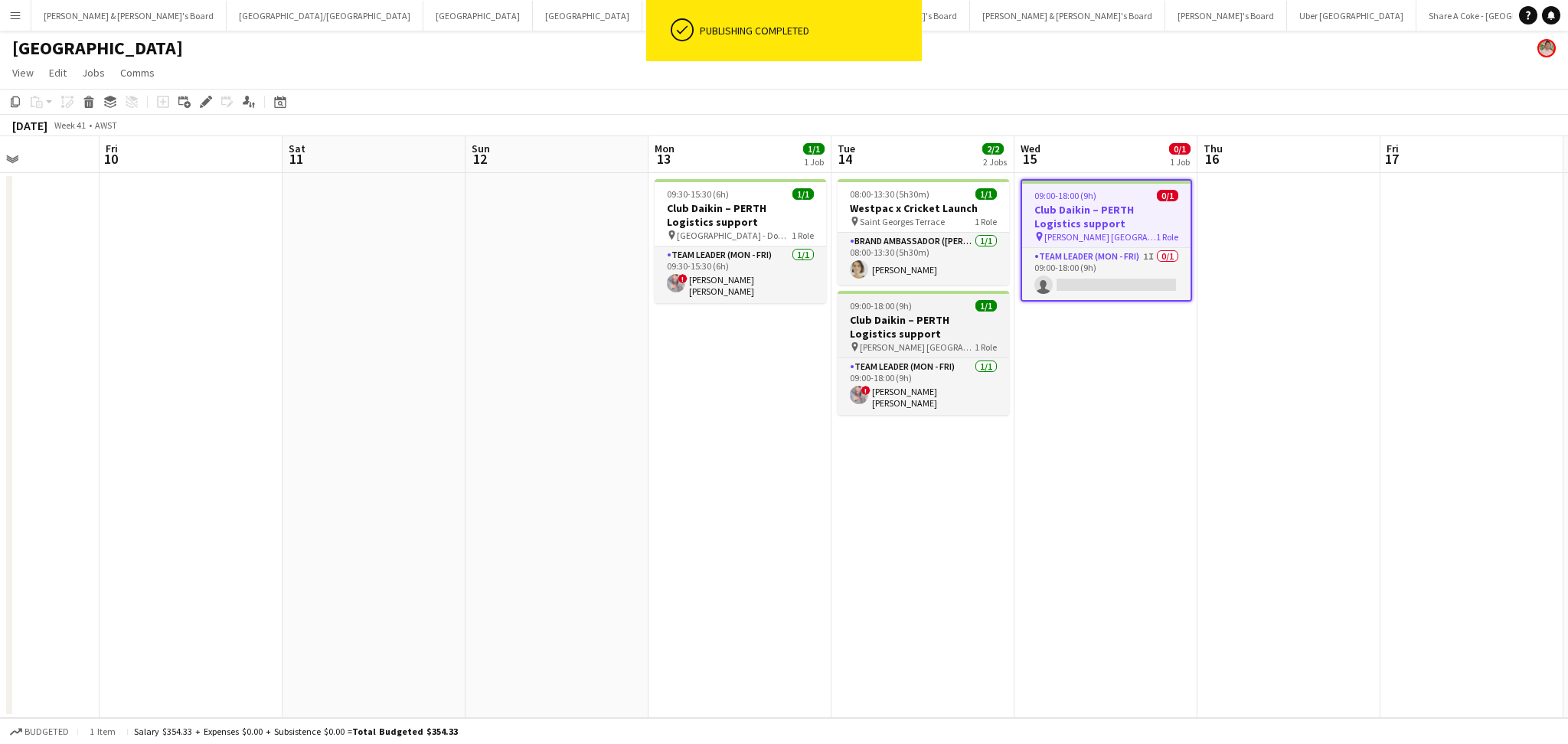
click at [906, 330] on h3 "Club Daikin – PERTH Logistics support" at bounding box center [923, 327] width 172 height 28
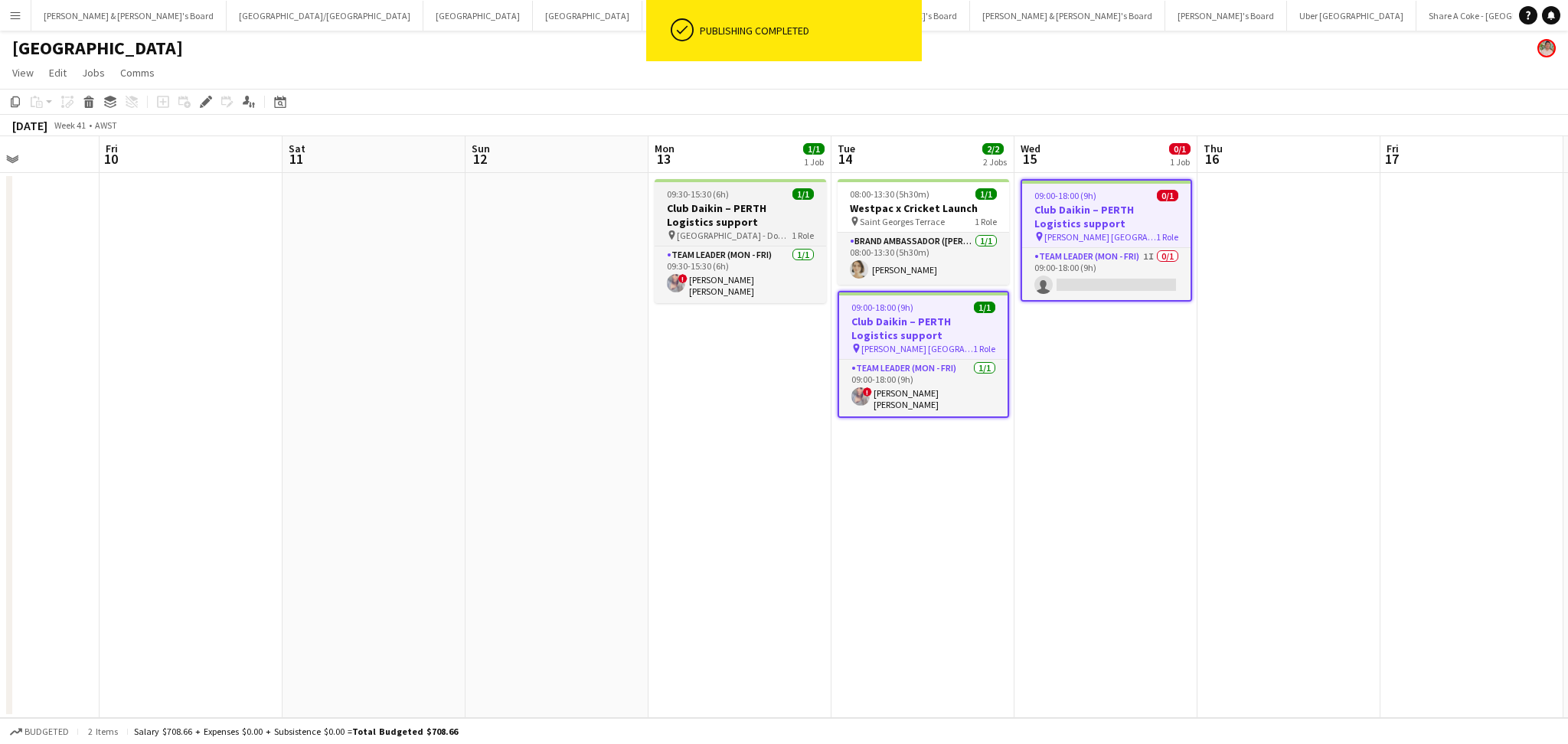
click at [754, 201] on h3 "Club Daikin – PERTH Logistics support" at bounding box center [741, 215] width 172 height 28
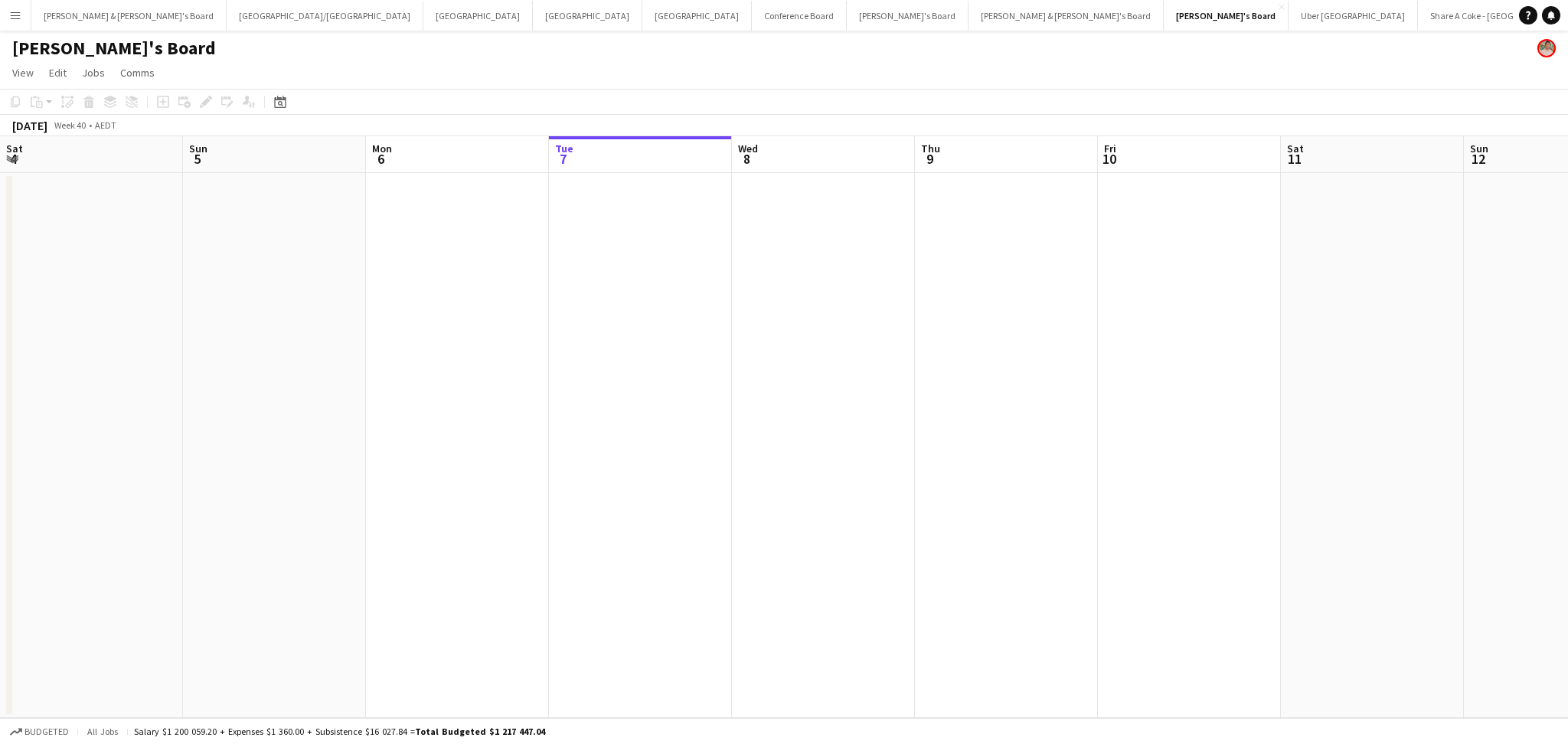
scroll to position [0, 365]
